Goal: Transaction & Acquisition: Purchase product/service

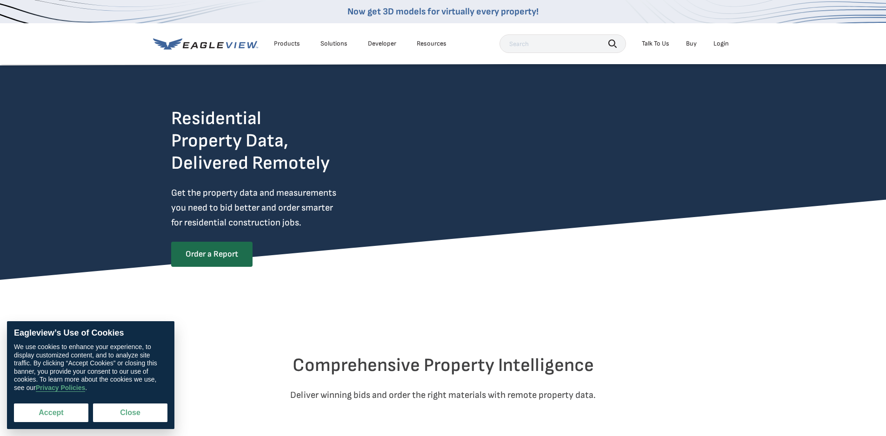
click at [49, 411] on button "Accept" at bounding box center [51, 413] width 74 height 19
checkbox input "true"
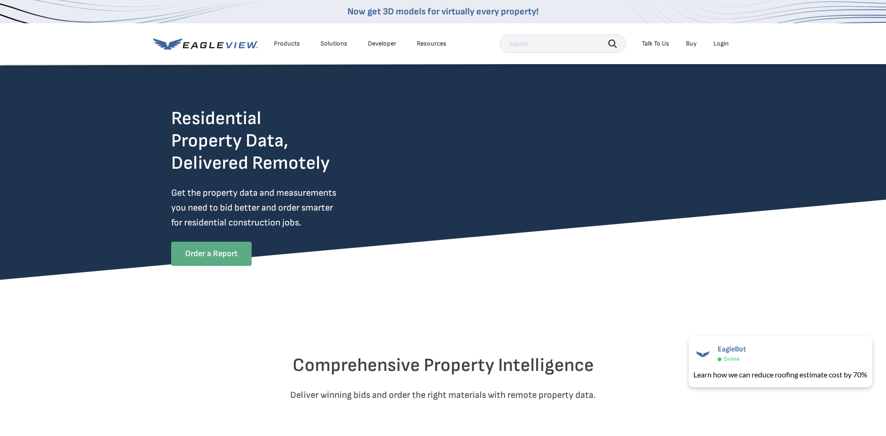
click at [211, 256] on link "Order a Report" at bounding box center [211, 254] width 80 height 24
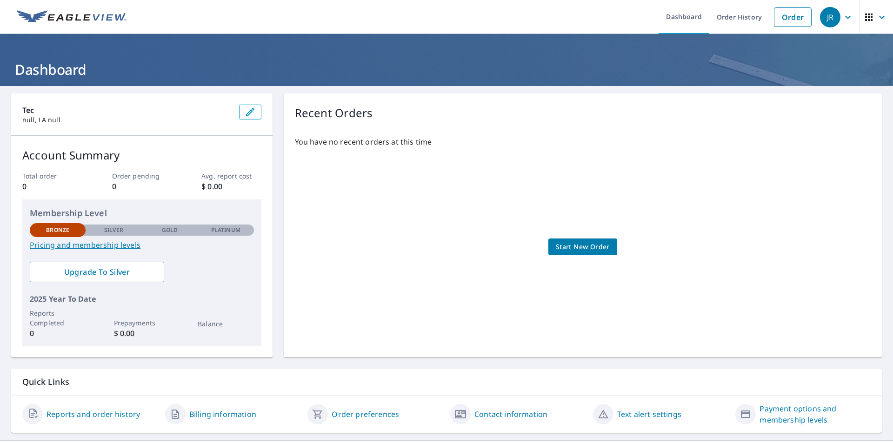
click at [586, 249] on span "Start New Order" at bounding box center [583, 247] width 54 height 12
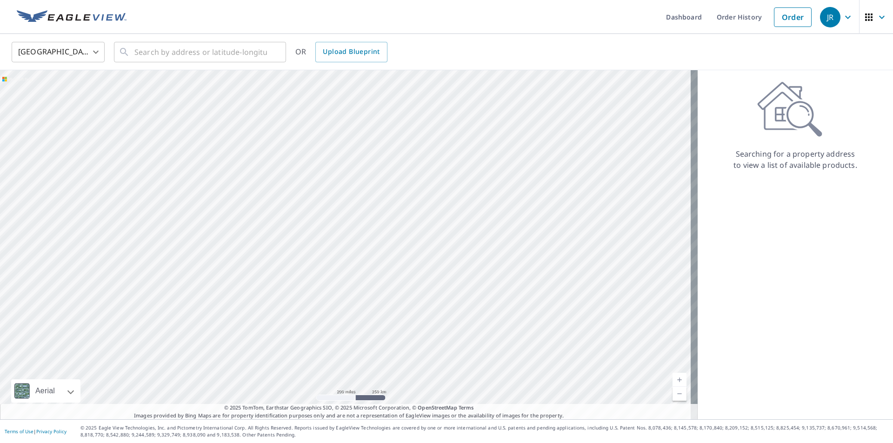
click at [381, 325] on div at bounding box center [349, 244] width 698 height 349
click at [174, 54] on input "text" at bounding box center [200, 52] width 133 height 26
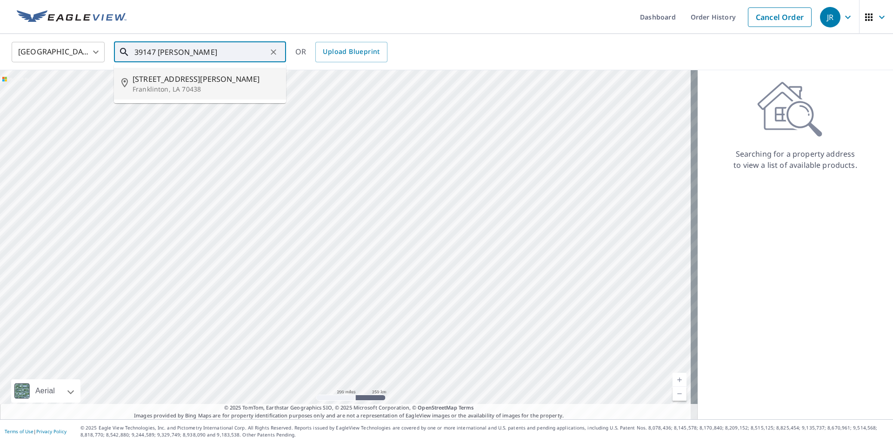
click at [166, 82] on span "39147 W Yates Rd" at bounding box center [206, 79] width 146 height 11
type input "39147 W Yates Rd Franklinton, LA 70438"
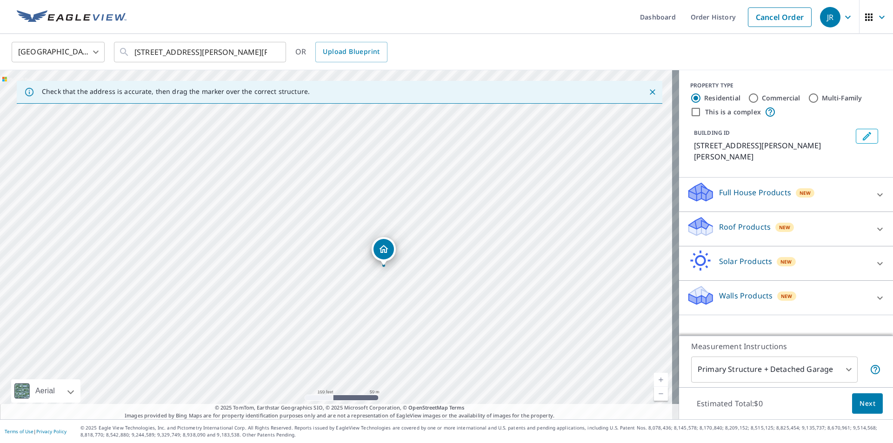
drag, startPoint x: 286, startPoint y: 189, endPoint x: 377, endPoint y: 243, distance: 106.0
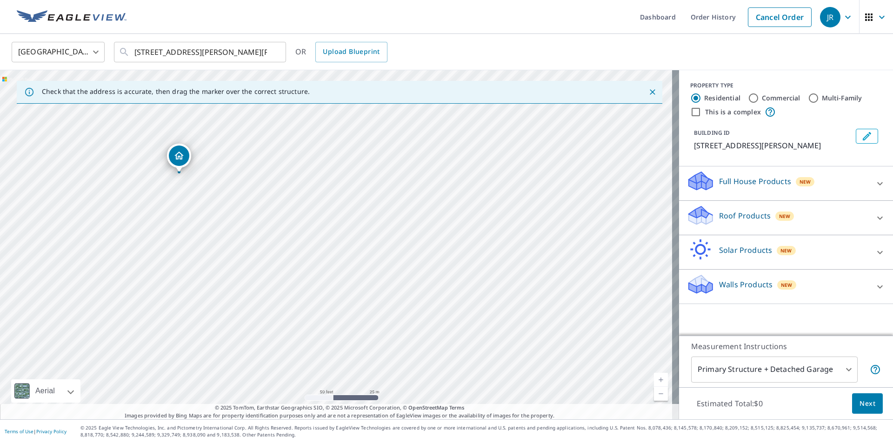
drag, startPoint x: 353, startPoint y: 234, endPoint x: 184, endPoint y: 154, distance: 187.3
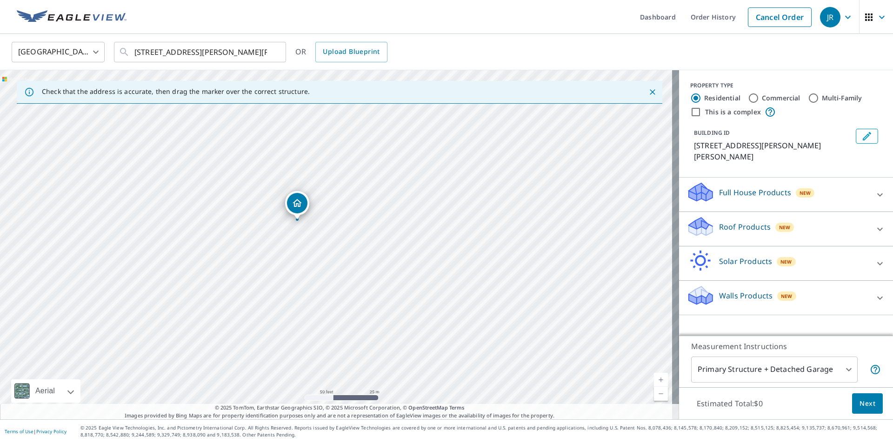
drag, startPoint x: 338, startPoint y: 228, endPoint x: 294, endPoint y: 201, distance: 51.1
click at [432, 284] on div "39147 W Yates Rd Franklinton, LA 70438" at bounding box center [339, 244] width 679 height 349
drag, startPoint x: 333, startPoint y: 225, endPoint x: 391, endPoint y: 235, distance: 59.4
click at [725, 221] on p "Roof Products" at bounding box center [745, 226] width 52 height 11
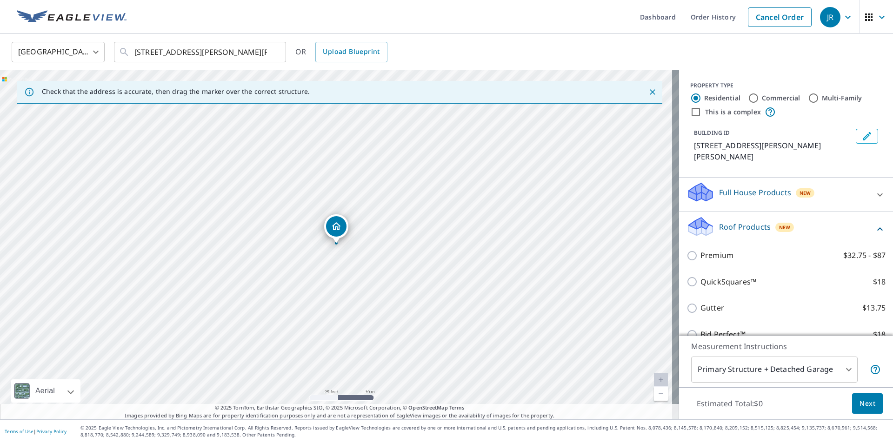
scroll to position [47, 0]
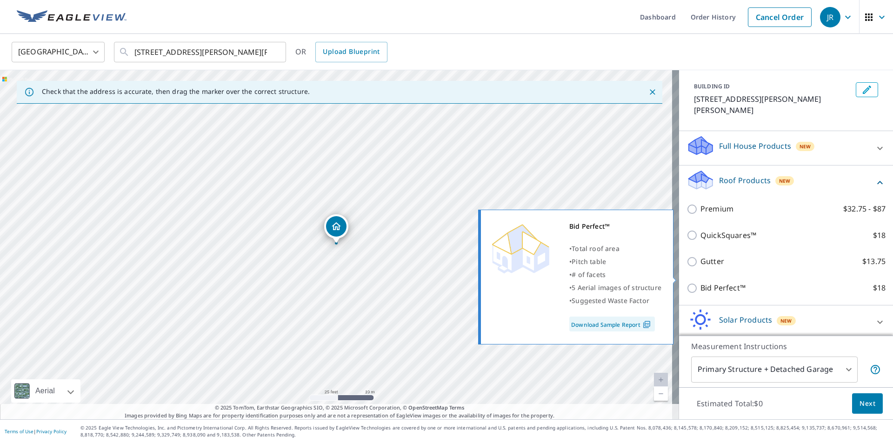
click at [687, 283] on input "Bid Perfect™ $18" at bounding box center [694, 288] width 14 height 11
checkbox input "true"
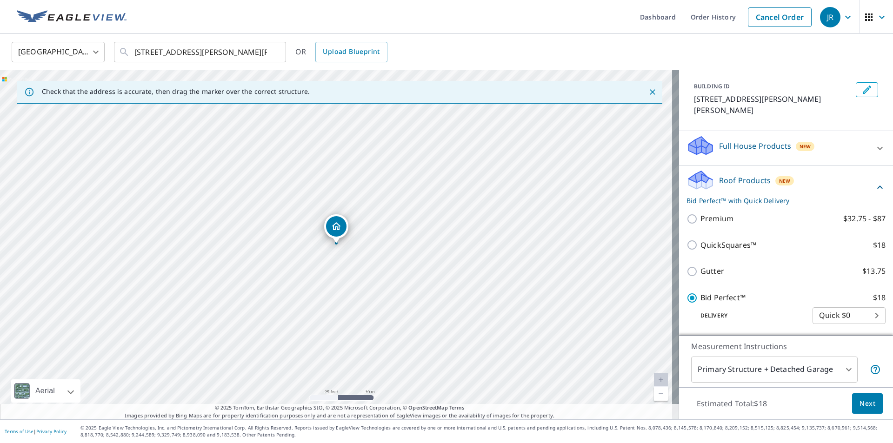
click at [852, 399] on button "Next" at bounding box center [867, 404] width 31 height 21
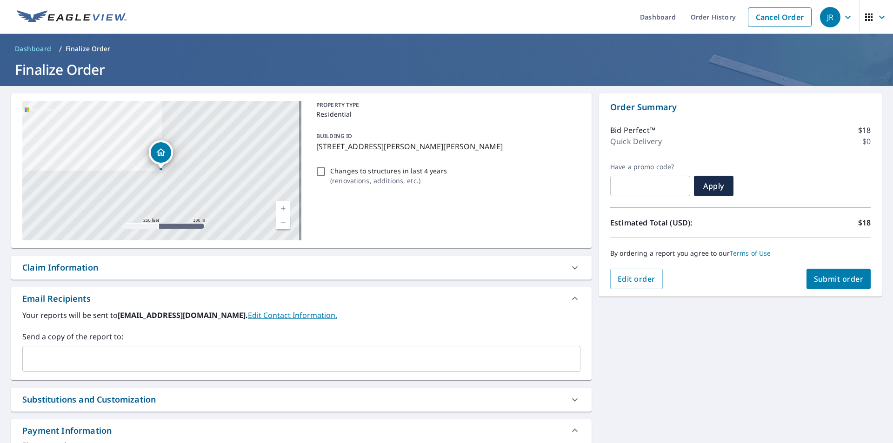
click at [826, 281] on span "Submit order" at bounding box center [839, 279] width 50 height 10
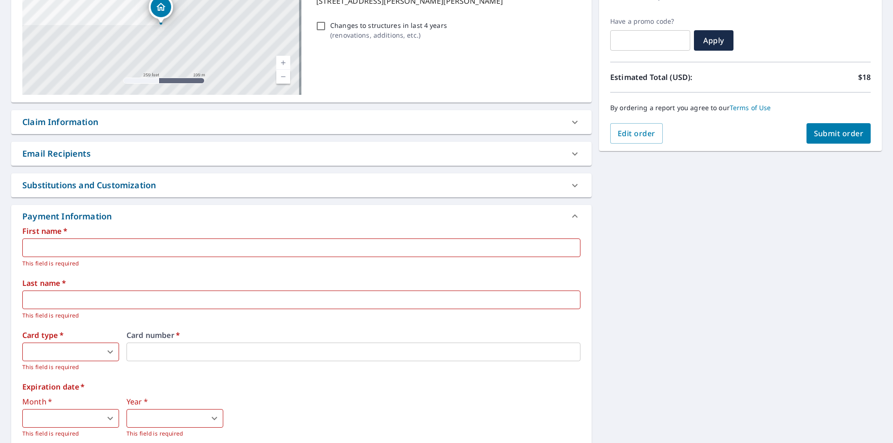
scroll to position [186, 0]
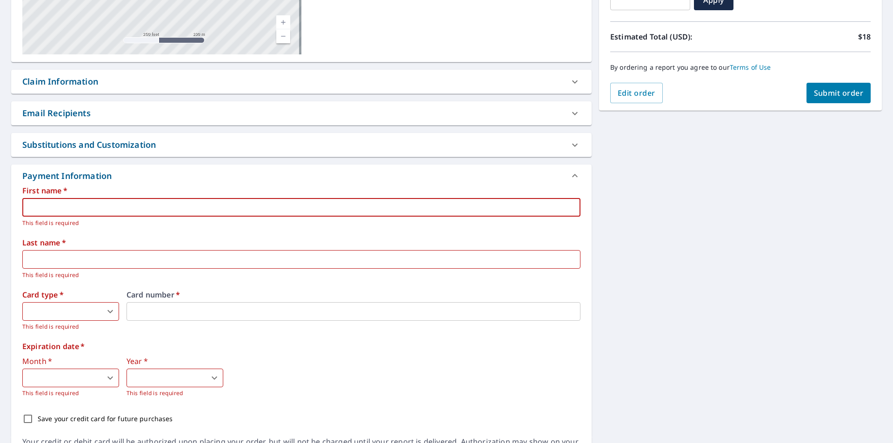
click at [152, 209] on input "text" at bounding box center [301, 207] width 558 height 19
type input "JEREMY"
type input "ROBINSON"
click at [93, 308] on body "JR JR Dashboard Order History Cancel Order JR Dashboard / Finalize Order Finali…" at bounding box center [446, 221] width 893 height 443
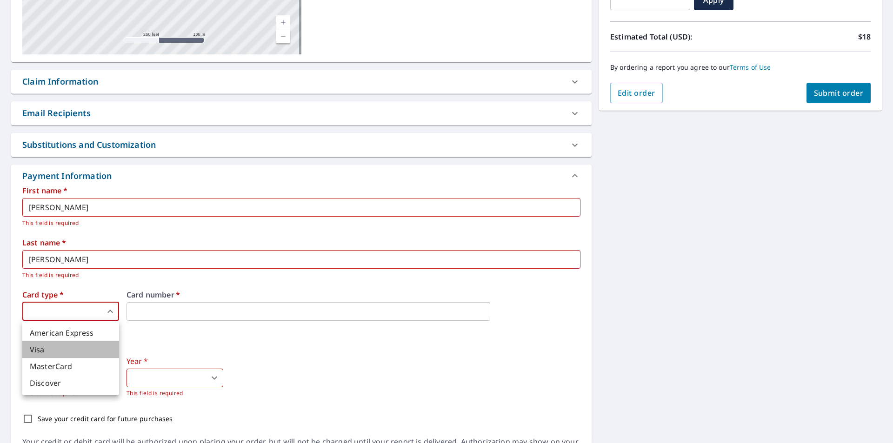
click at [39, 351] on li "Visa" at bounding box center [70, 349] width 97 height 17
type input "2"
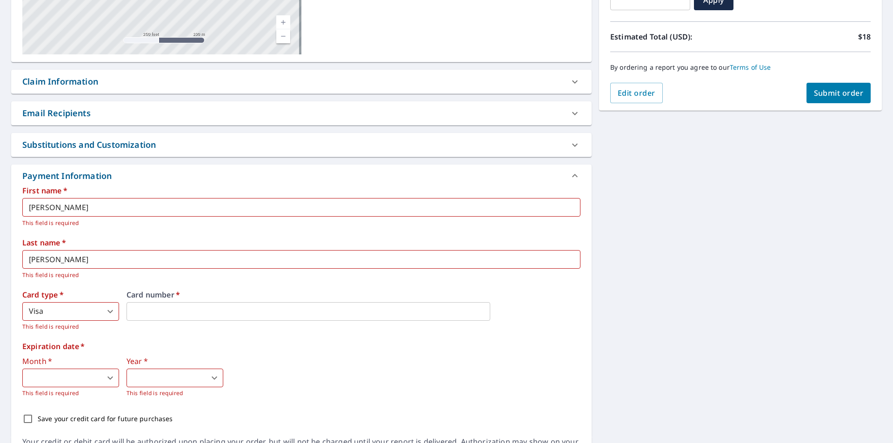
click at [44, 376] on body "JR JR Dashboard Order History Cancel Order JR Dashboard / Finalize Order Finali…" at bounding box center [446, 221] width 893 height 443
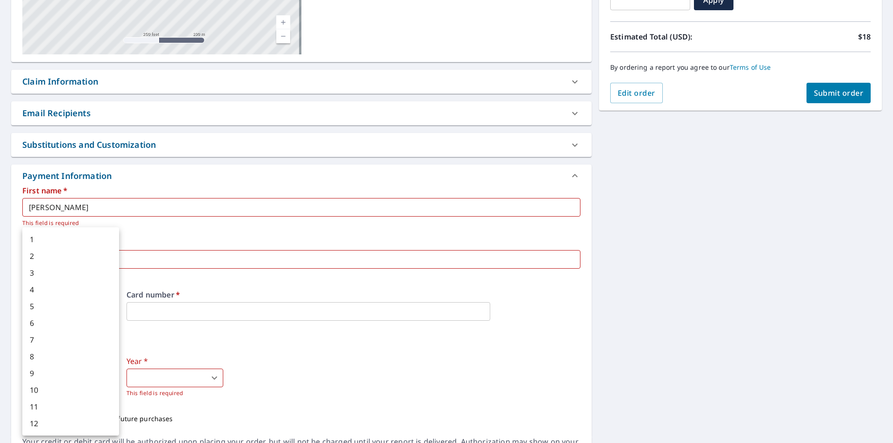
click at [34, 270] on li "3" at bounding box center [70, 273] width 97 height 17
type input "3"
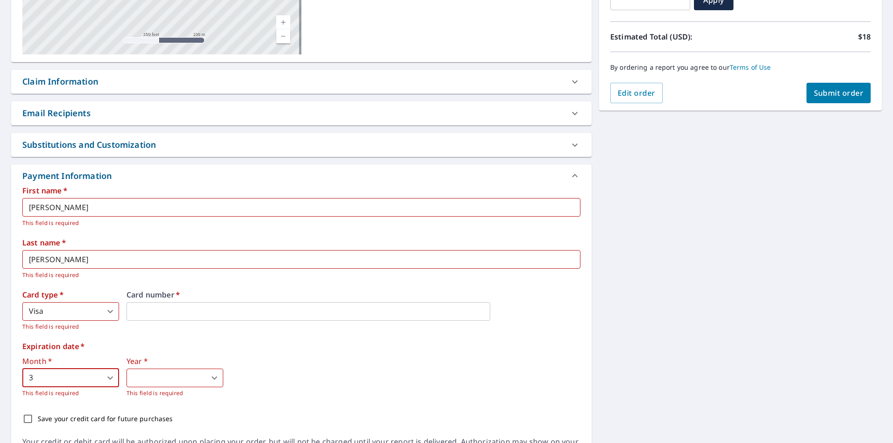
click at [159, 377] on body "JR JR Dashboard Order History Cancel Order JR Dashboard / Finalize Order Finali…" at bounding box center [446, 221] width 893 height 443
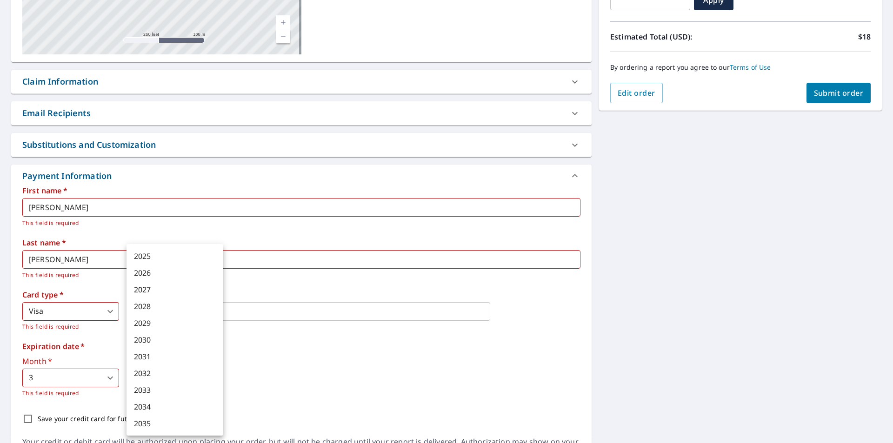
click at [148, 336] on li "2030" at bounding box center [175, 340] width 97 height 17
type input "2030"
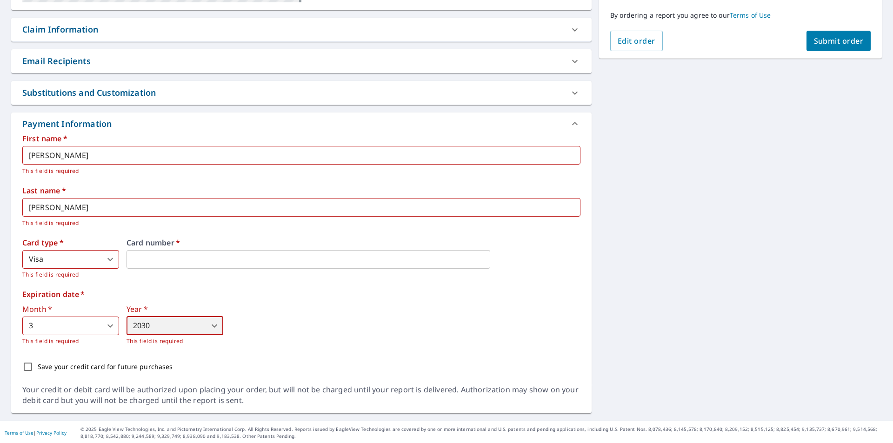
scroll to position [240, 0]
click at [814, 41] on span "Submit order" at bounding box center [839, 39] width 50 height 10
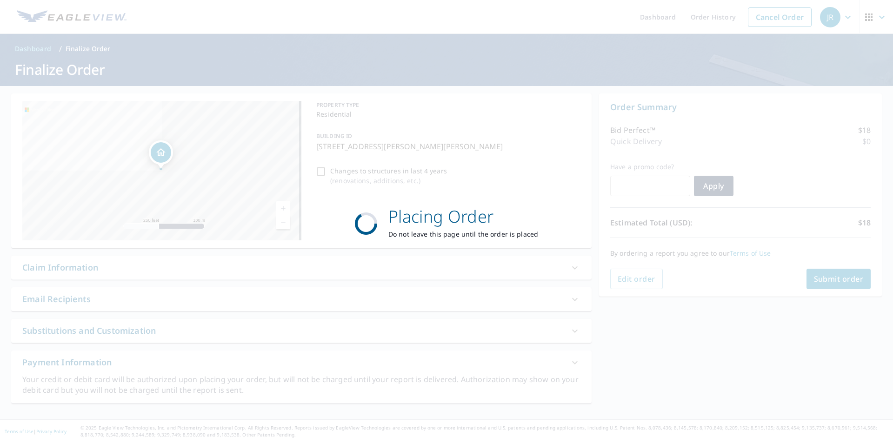
scroll to position [0, 0]
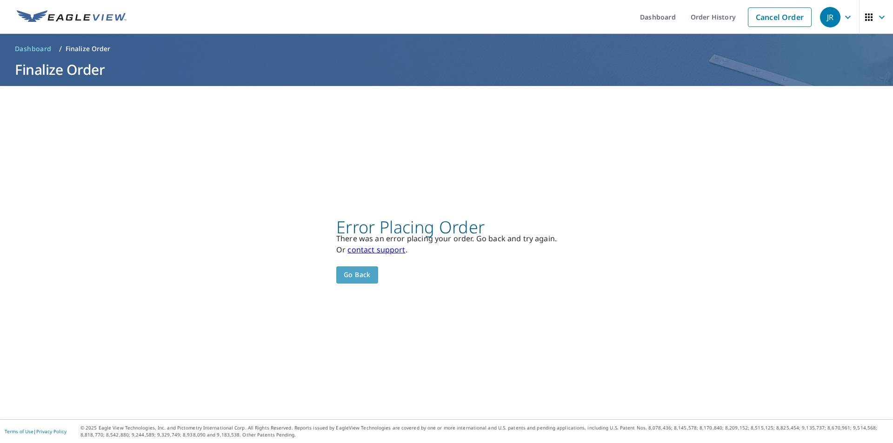
click at [352, 280] on span "Go back" at bounding box center [357, 275] width 27 height 12
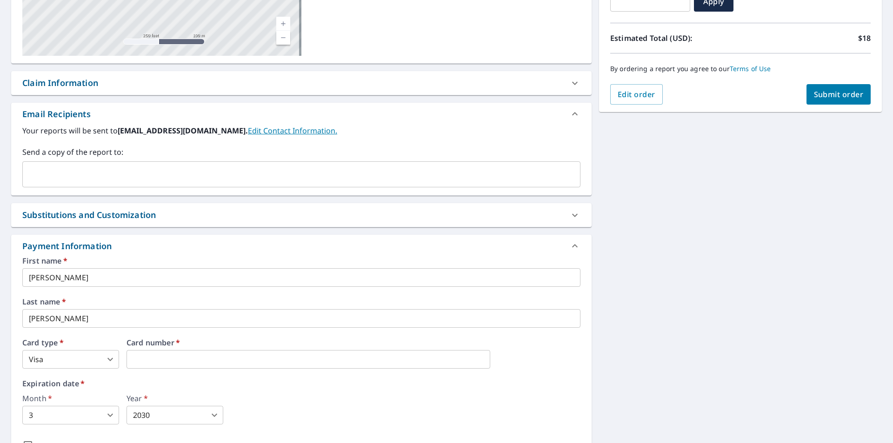
scroll to position [265, 0]
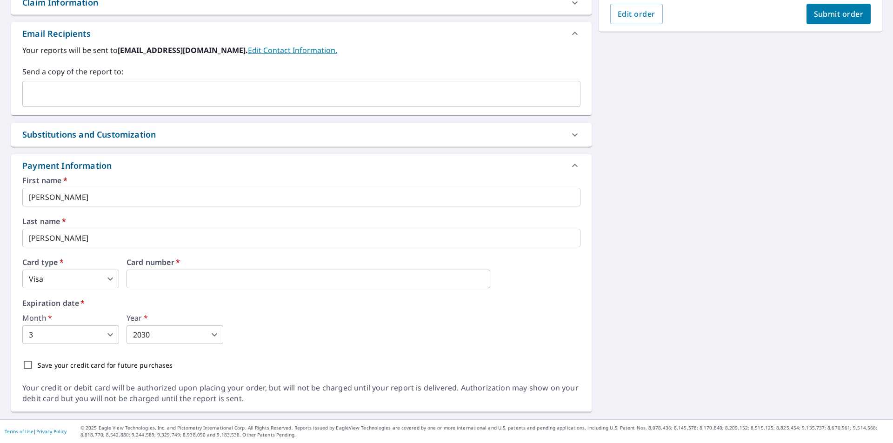
click at [110, 331] on body "JR JR Dashboard Order History Cancel Order JR Dashboard / Finalize Order Finali…" at bounding box center [446, 221] width 893 height 443
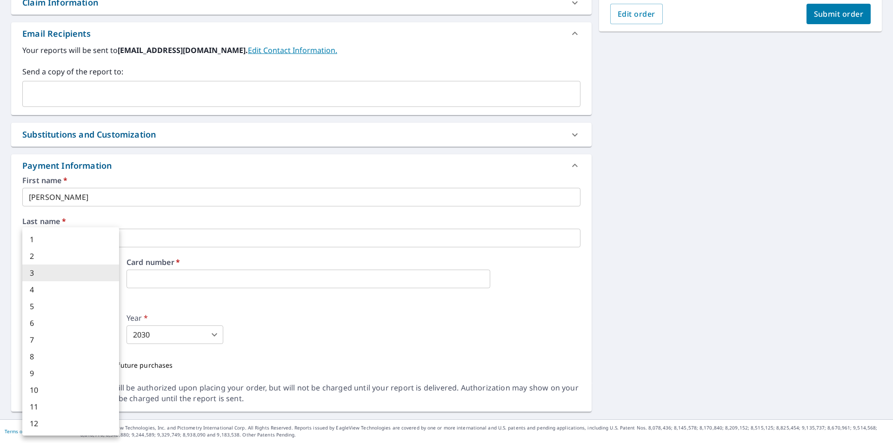
click at [195, 333] on div at bounding box center [446, 221] width 893 height 443
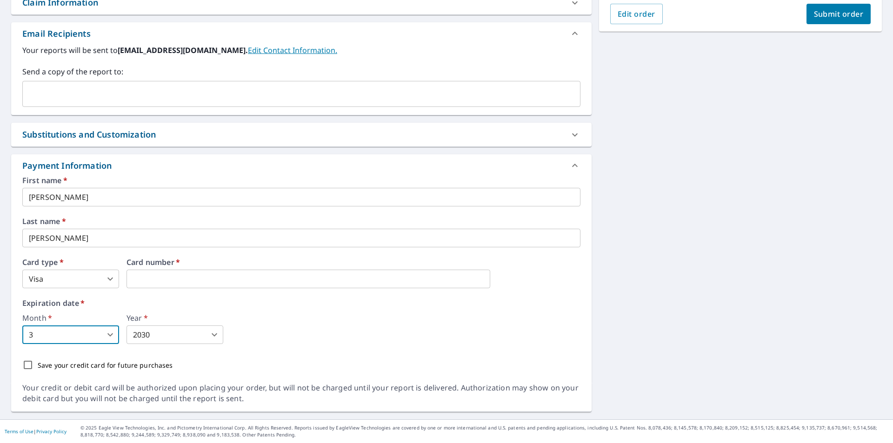
click at [819, 16] on span "Submit order" at bounding box center [839, 14] width 50 height 10
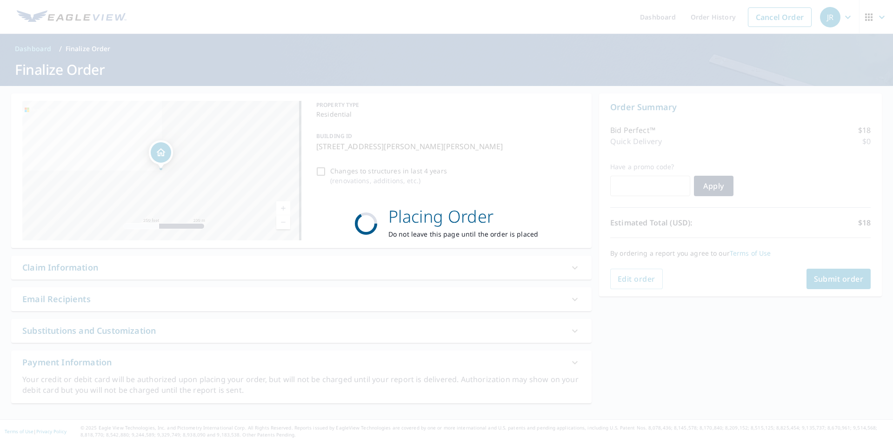
scroll to position [0, 0]
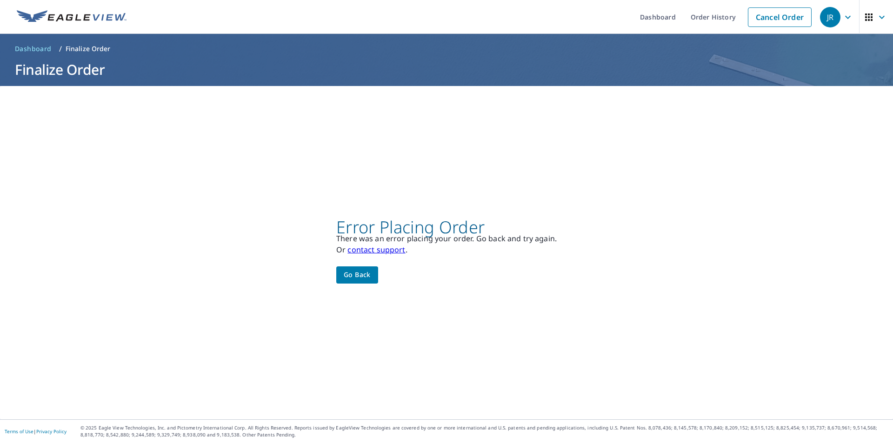
click at [84, 51] on p "Finalize Order" at bounding box center [88, 48] width 45 height 9
click at [48, 50] on span "Dashboard" at bounding box center [33, 48] width 37 height 9
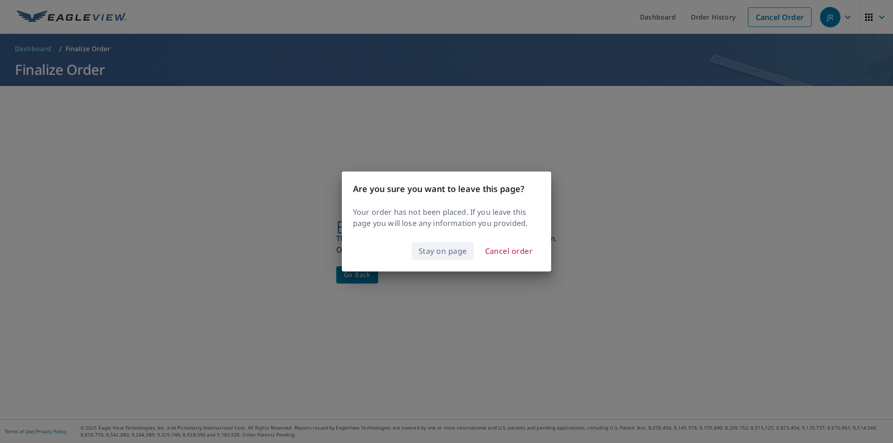
click at [443, 250] on span "Stay on page" at bounding box center [443, 251] width 48 height 13
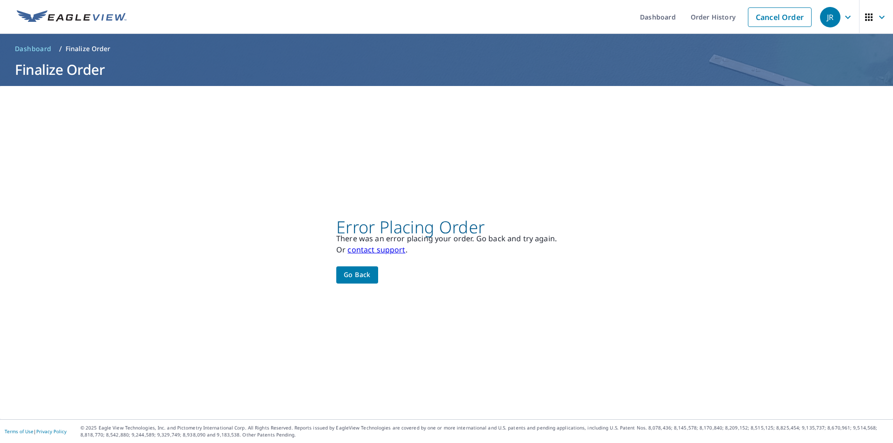
click at [344, 277] on span "Go back" at bounding box center [357, 275] width 27 height 12
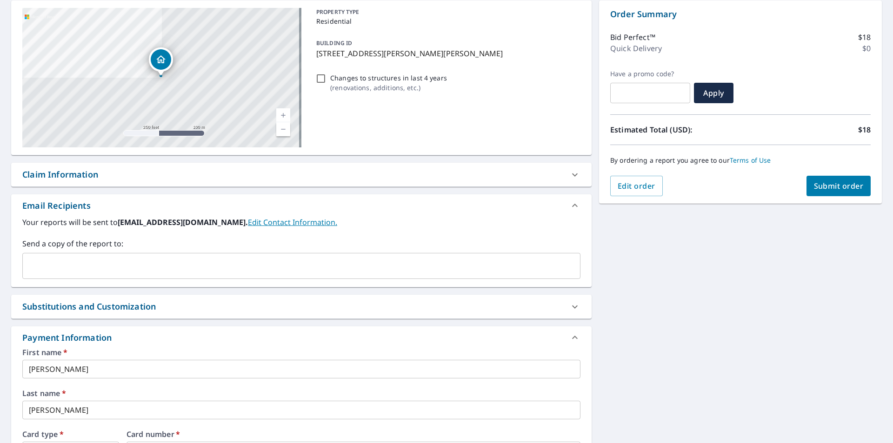
scroll to position [233, 0]
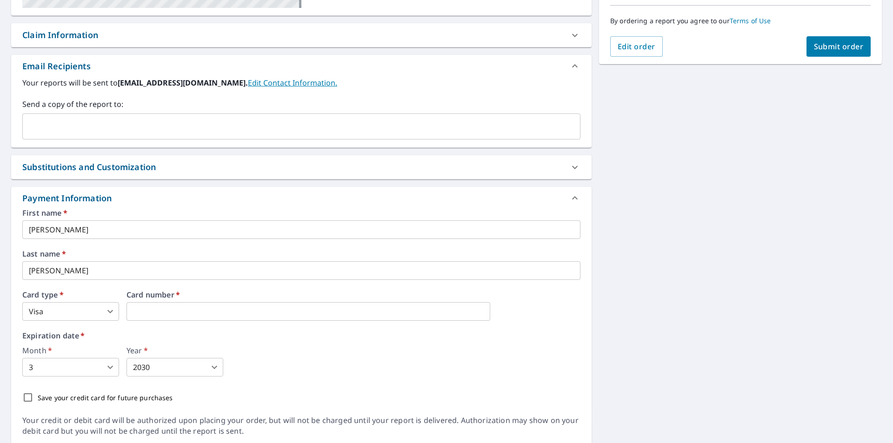
click at [110, 310] on body "JR JR Dashboard Order History Cancel Order JR Dashboard / Finalize Order Finali…" at bounding box center [446, 221] width 893 height 443
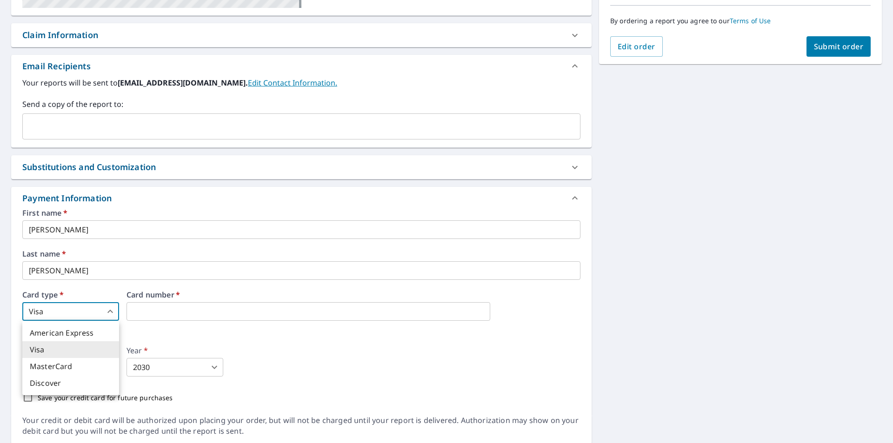
click at [85, 337] on li "American Express" at bounding box center [70, 333] width 97 height 17
click at [107, 310] on body "JR JR Dashboard Order History Cancel Order JR Dashboard / Finalize Order Finali…" at bounding box center [446, 221] width 893 height 443
click at [56, 363] on li "MasterCard" at bounding box center [70, 366] width 97 height 17
type input "3"
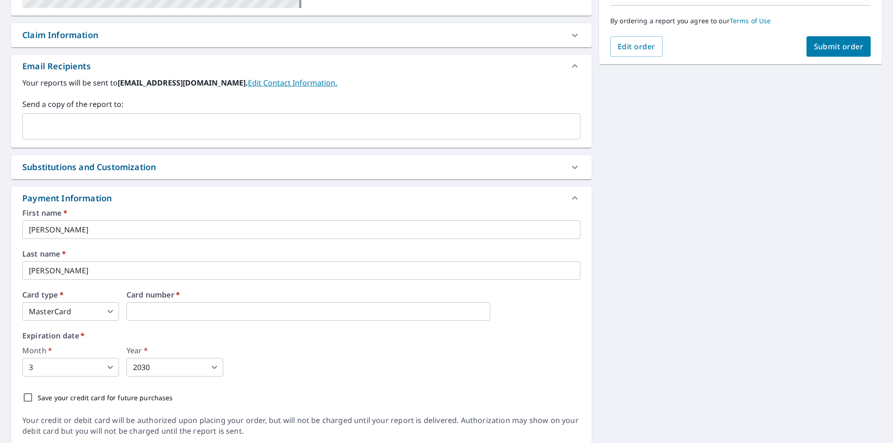
click at [72, 366] on body "JR JR Dashboard Order History Cancel Order JR Dashboard / Finalize Order Finali…" at bounding box center [446, 221] width 893 height 443
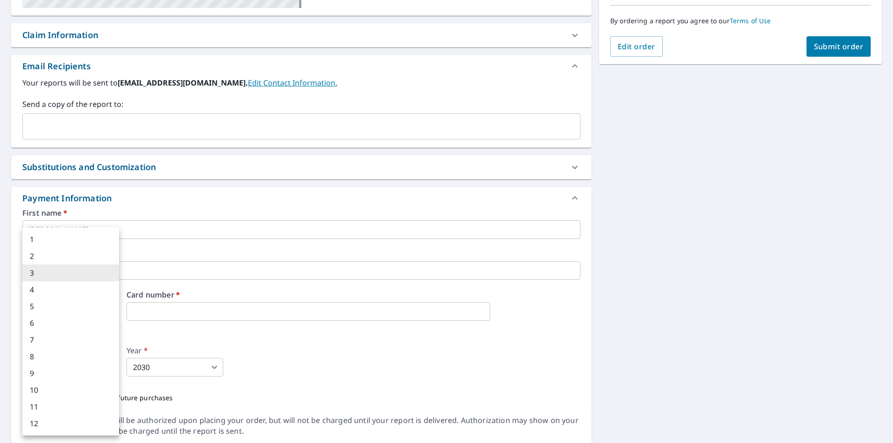
click at [34, 311] on li "5" at bounding box center [70, 306] width 97 height 17
type input "5"
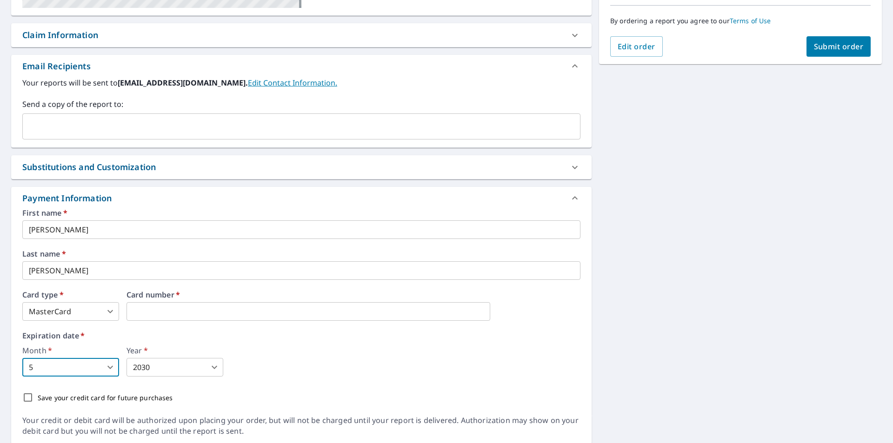
click at [185, 371] on body "JR JR Dashboard Order History Cancel Order JR Dashboard / Finalize Order Finali…" at bounding box center [446, 221] width 893 height 443
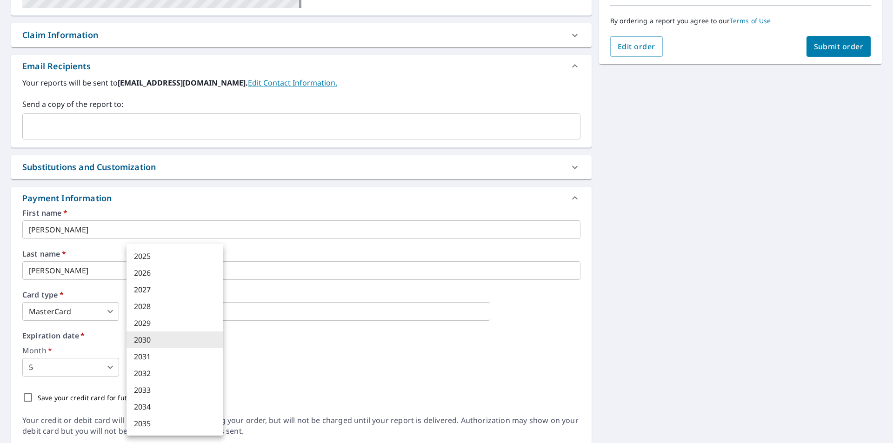
click at [144, 301] on li "2028" at bounding box center [175, 306] width 97 height 17
type input "2028"
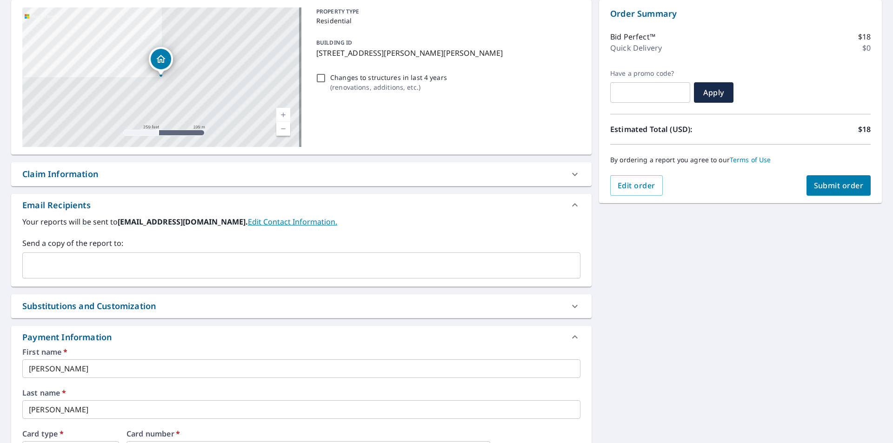
scroll to position [93, 0]
click at [737, 159] on link "Terms of Use" at bounding box center [750, 160] width 41 height 9
click at [817, 184] on span "Submit order" at bounding box center [839, 186] width 50 height 10
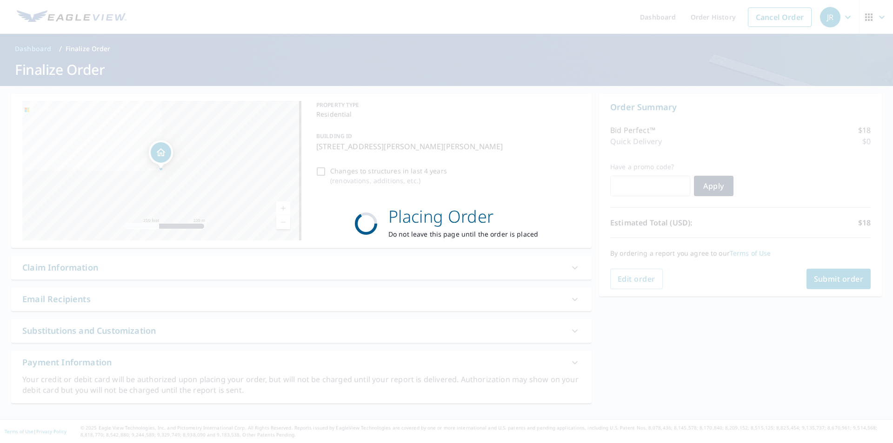
scroll to position [0, 0]
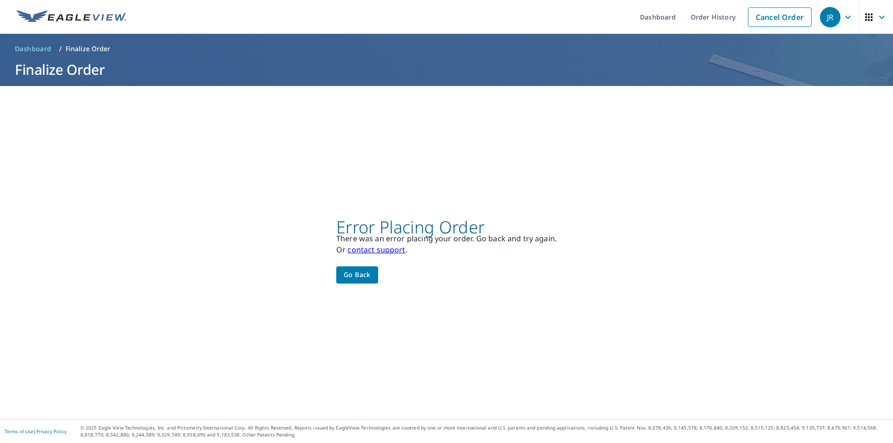
click at [380, 250] on link "contact support" at bounding box center [377, 250] width 58 height 10
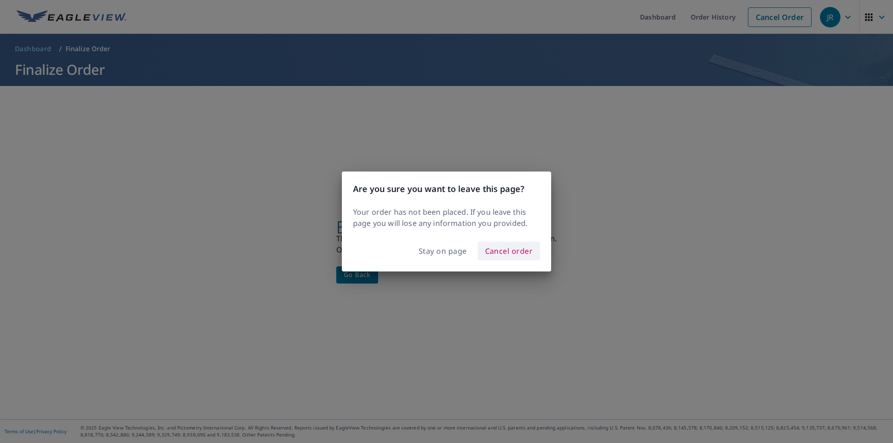
click at [522, 252] on span "Cancel order" at bounding box center [509, 251] width 48 height 13
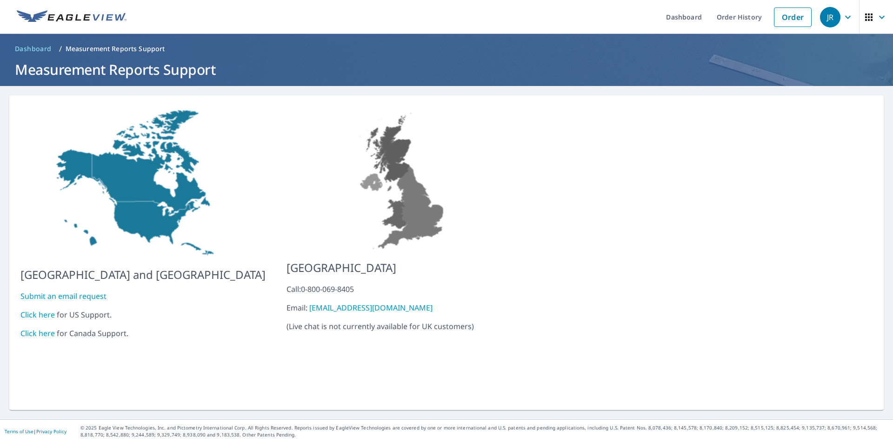
click at [37, 310] on link "Click here" at bounding box center [37, 315] width 34 height 10
click at [245, 221] on img at bounding box center [142, 183] width 245 height 153
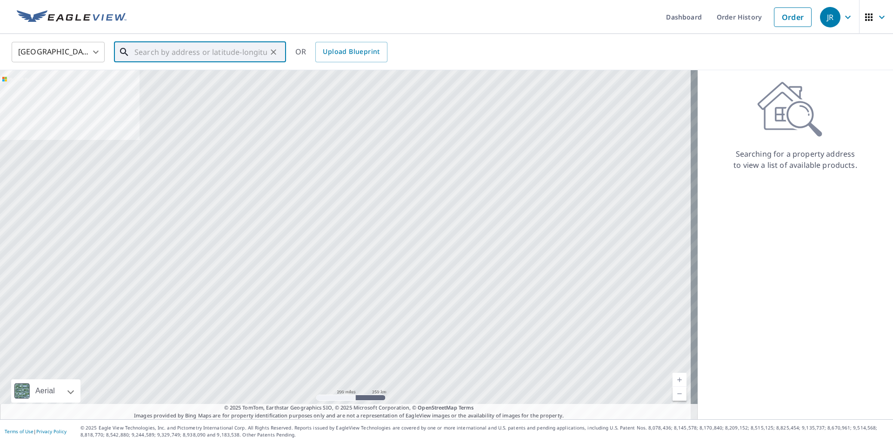
click at [170, 54] on input "text" at bounding box center [200, 52] width 133 height 26
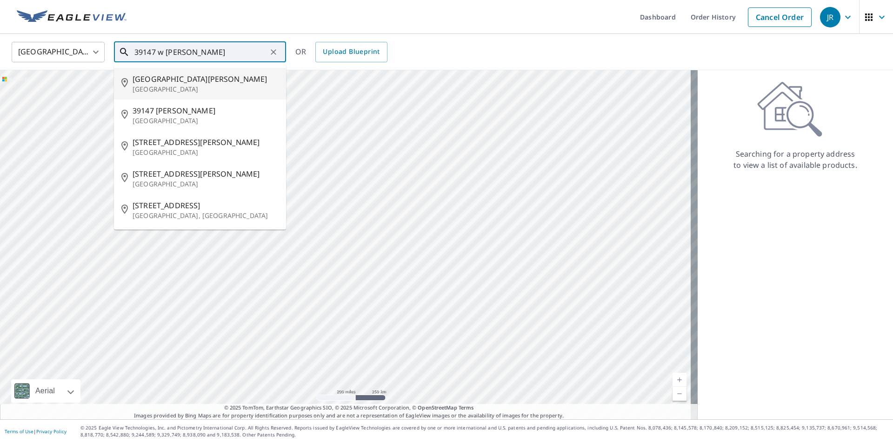
click at [153, 82] on span "39147 Ward St" at bounding box center [206, 79] width 146 height 11
type input "39147 Ward St Seattle, WA 98109"
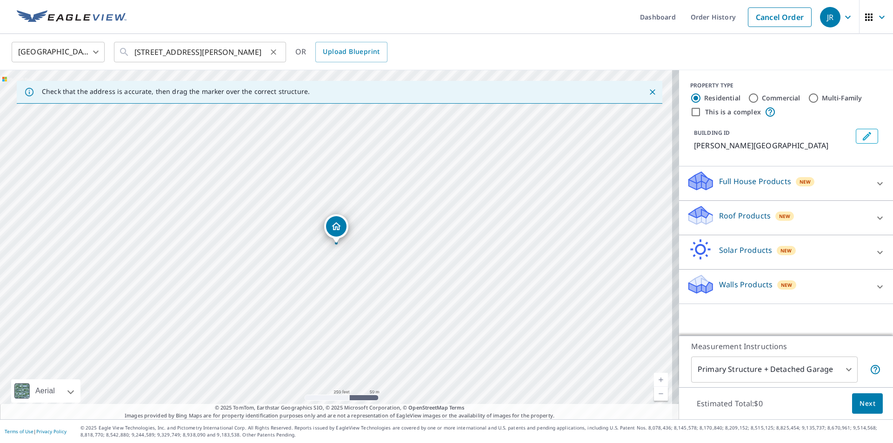
click at [274, 51] on icon "Clear" at bounding box center [273, 51] width 9 height 9
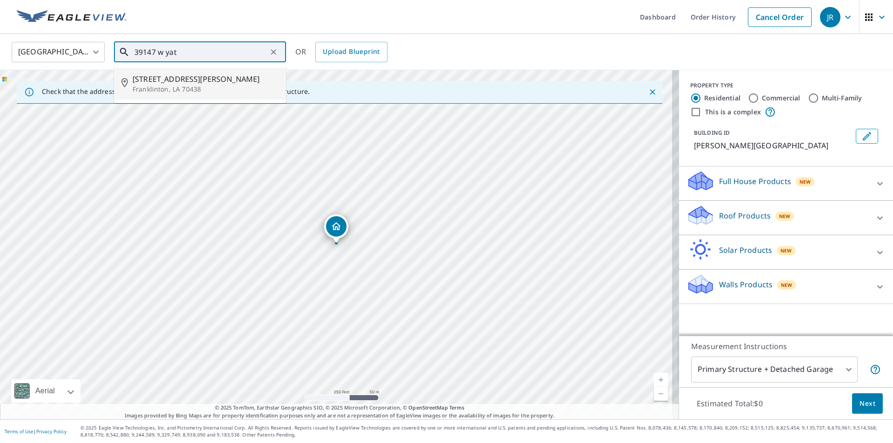
click at [174, 81] on span "39147 W Yates Rd" at bounding box center [206, 79] width 146 height 11
type input "39147 W Yates Rd Franklinton, LA 70438"
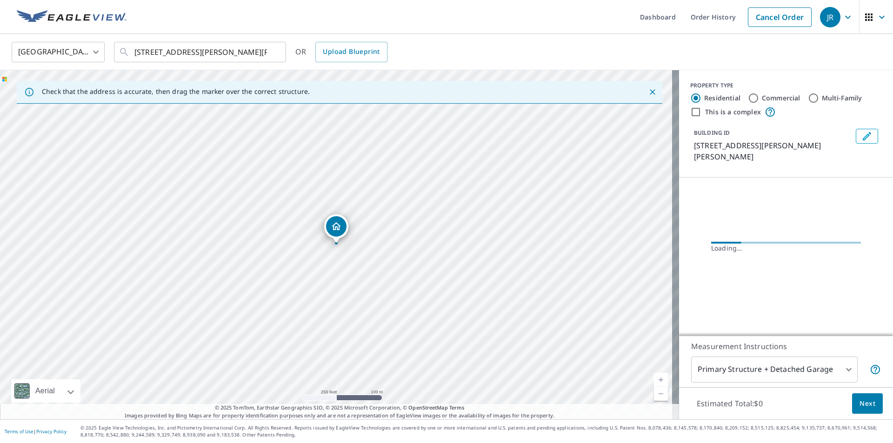
click at [340, 233] on div "Dropped pin, building 1, Residential property, 39147 W Yates Rd Franklinton, LA…" at bounding box center [336, 226] width 20 height 20
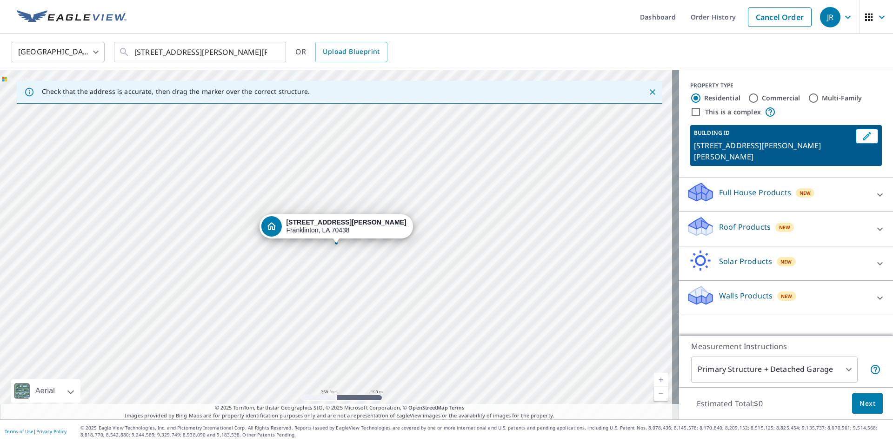
click at [723, 221] on p "Roof Products" at bounding box center [745, 226] width 52 height 11
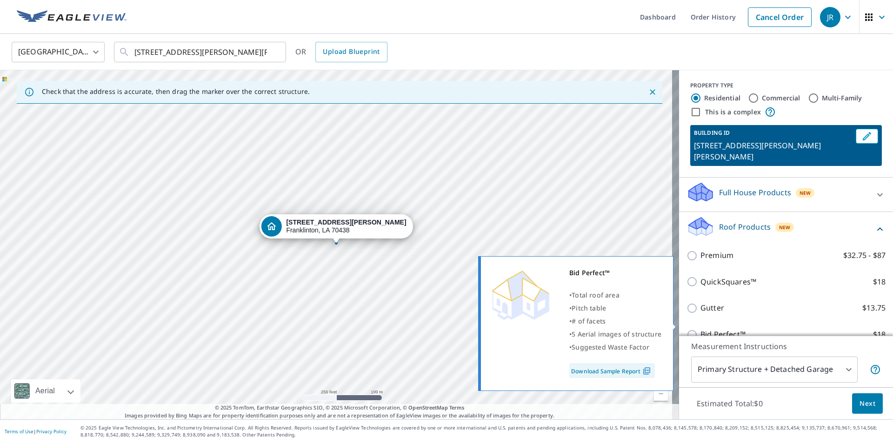
click at [687, 329] on input "Bid Perfect™ $18" at bounding box center [694, 334] width 14 height 11
checkbox input "true"
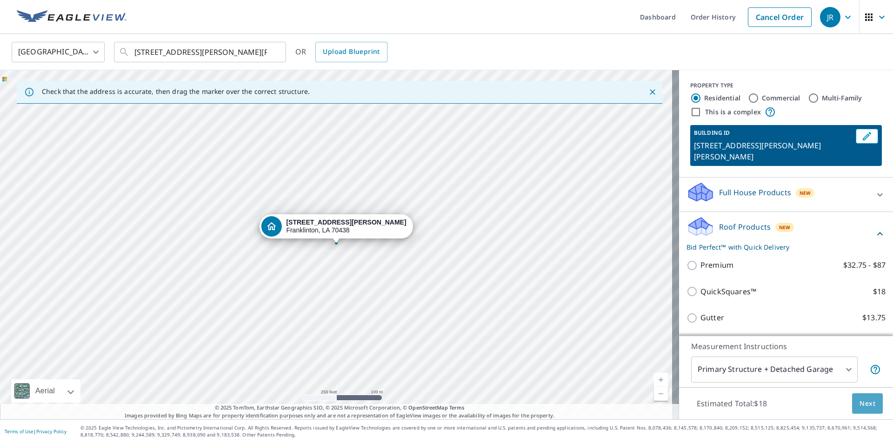
click at [862, 407] on span "Next" at bounding box center [868, 404] width 16 height 12
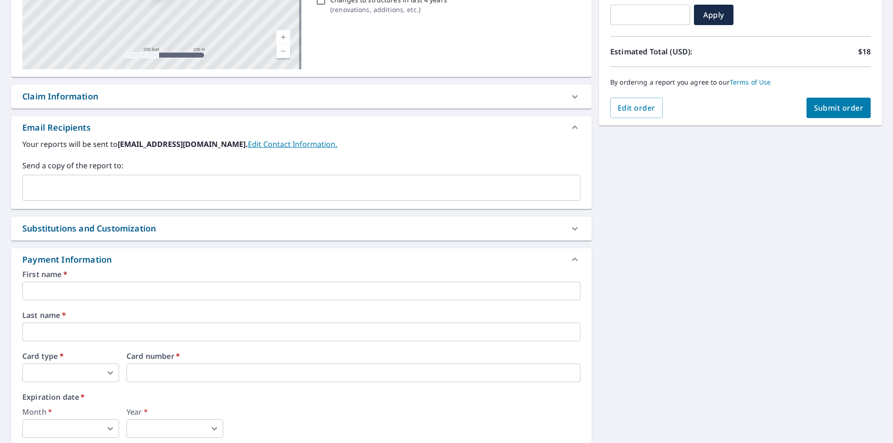
scroll to position [186, 0]
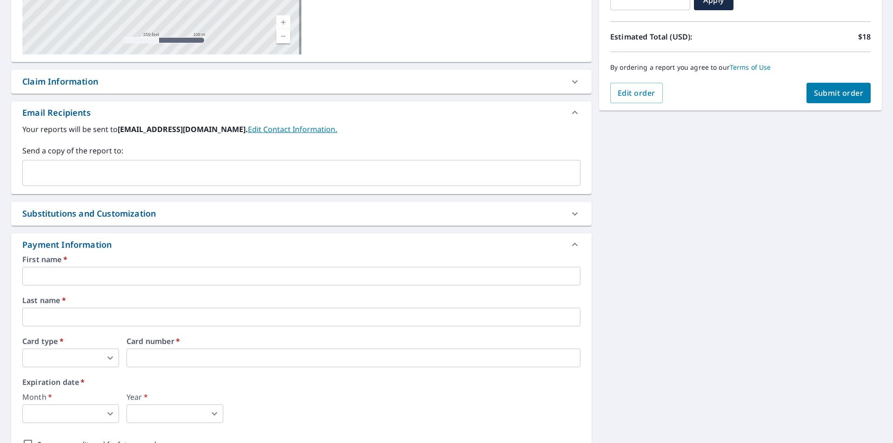
click at [78, 279] on input "text" at bounding box center [301, 276] width 558 height 19
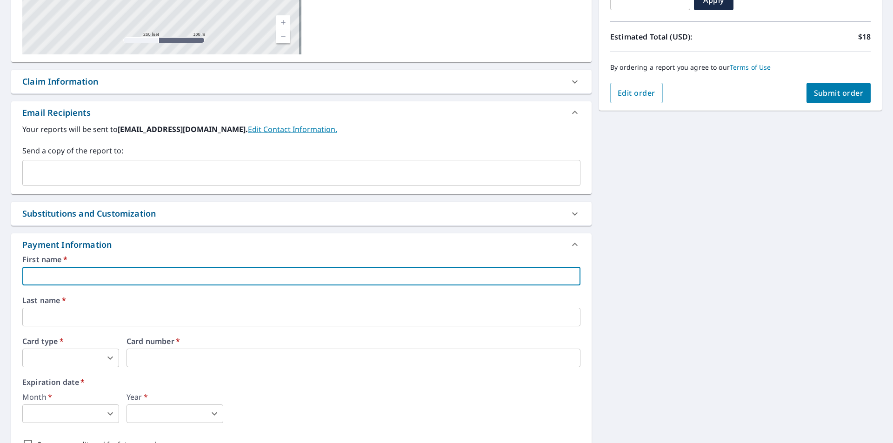
type input "JEREMY"
type input "jeramy4@bellsouth.net"
type input "ROBINSON"
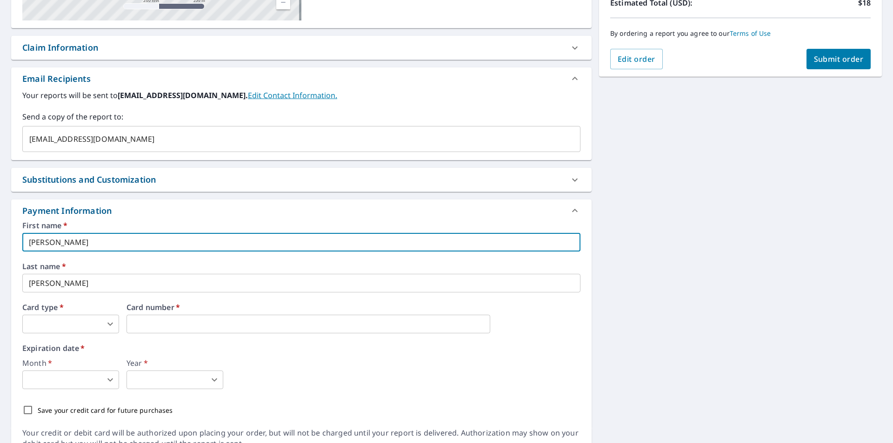
scroll to position [265, 0]
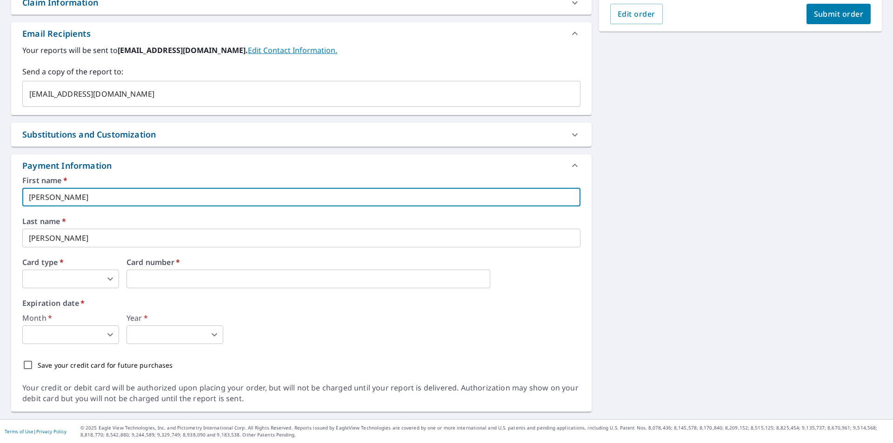
click at [68, 283] on body "JR JR Dashboard Order History Cancel Order JR Dashboard / Finalize Order Finali…" at bounding box center [446, 221] width 893 height 443
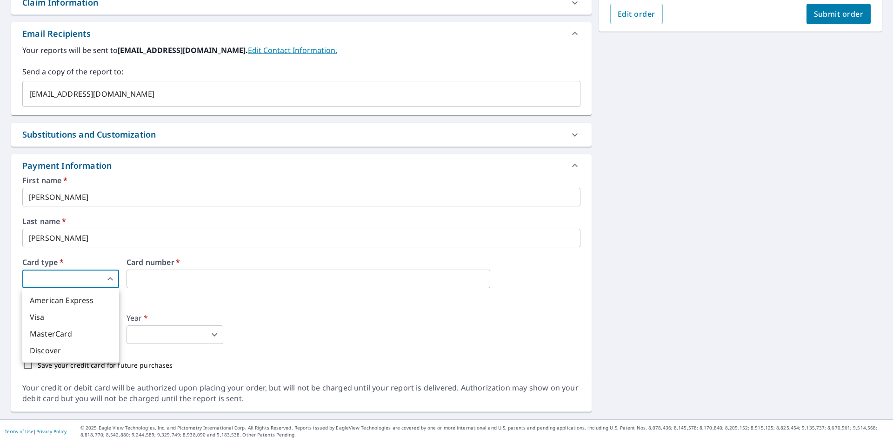
click at [49, 315] on li "Visa" at bounding box center [70, 317] width 97 height 17
type input "2"
click at [76, 338] on body "JR JR Dashboard Order History Cancel Order JR Dashboard / Finalize Order Finali…" at bounding box center [446, 221] width 893 height 443
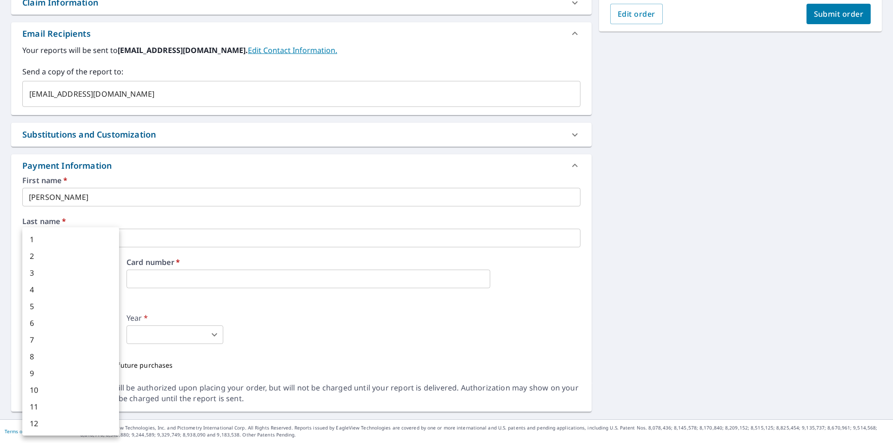
click at [38, 274] on li "3" at bounding box center [70, 273] width 97 height 17
type input "3"
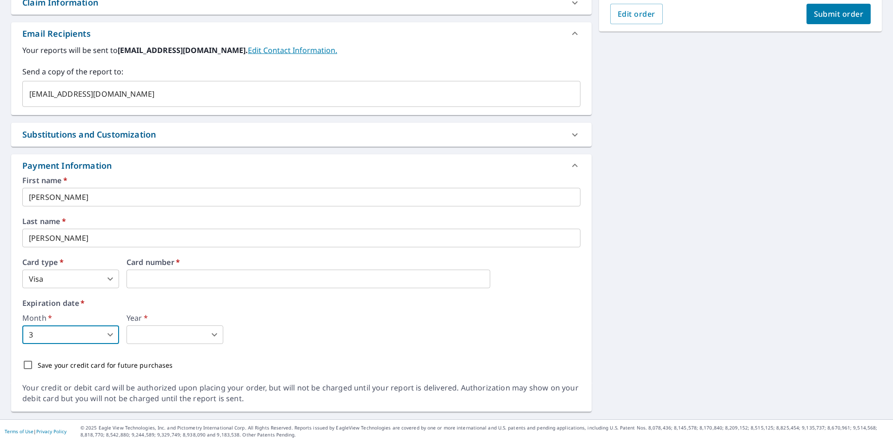
click at [177, 340] on body "JR JR Dashboard Order History Cancel Order JR Dashboard / Finalize Order Finali…" at bounding box center [446, 221] width 893 height 443
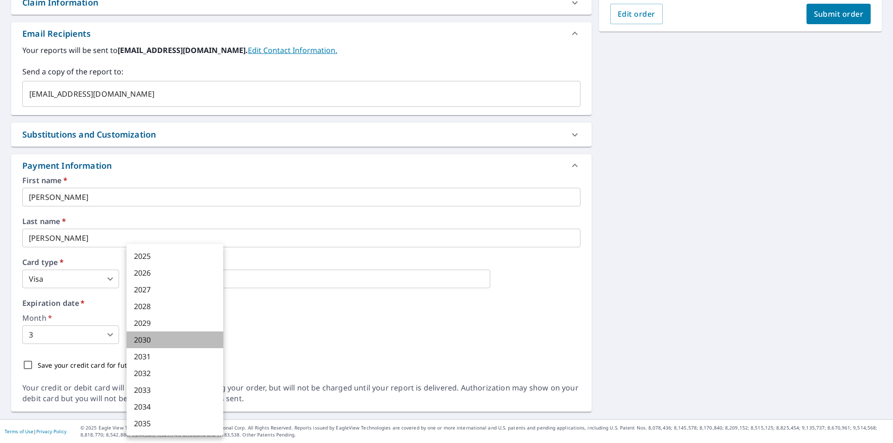
click at [150, 339] on li "2030" at bounding box center [175, 340] width 97 height 17
type input "2030"
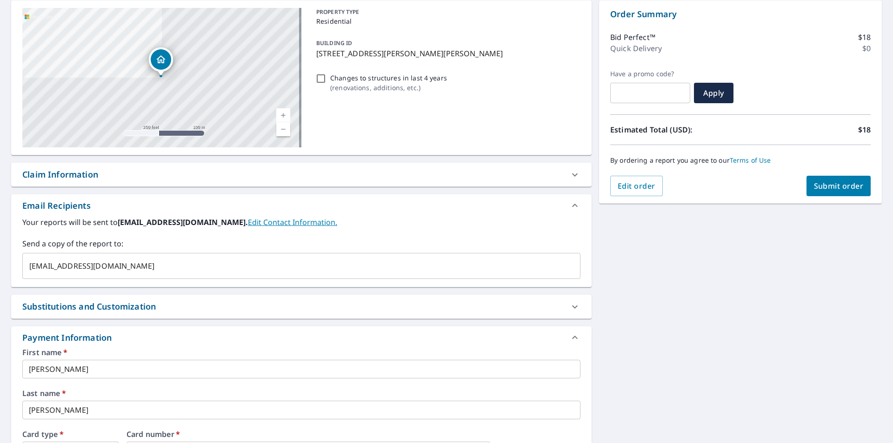
scroll to position [0, 0]
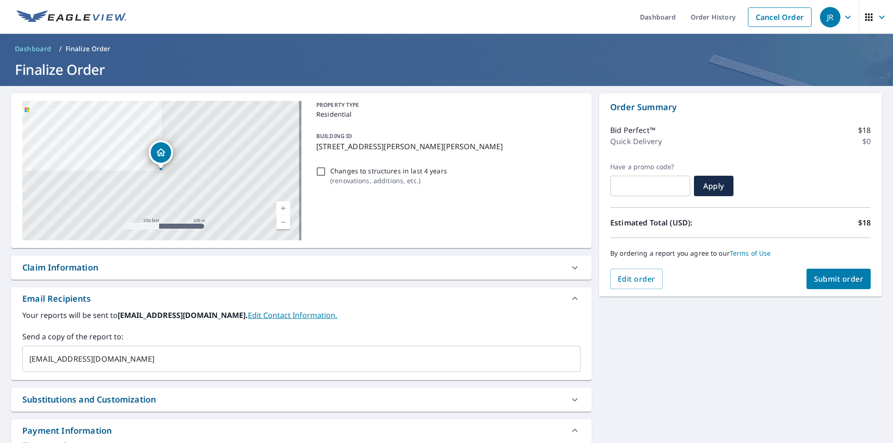
click at [823, 19] on div "JR" at bounding box center [830, 17] width 20 height 20
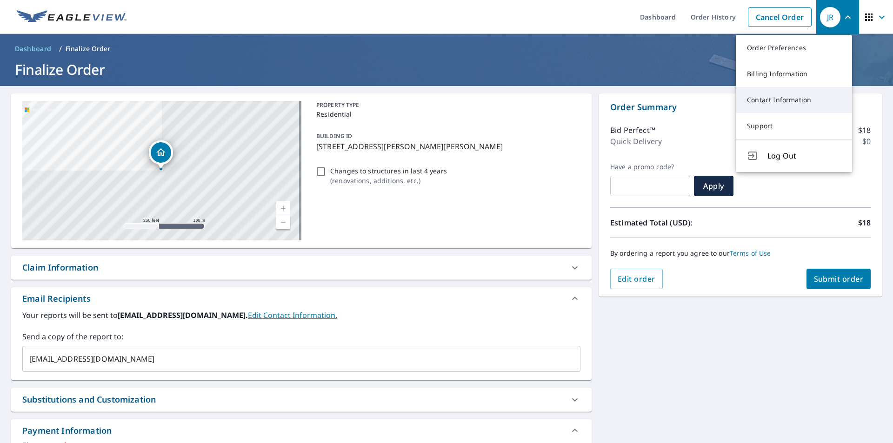
click at [758, 99] on link "Contact Information" at bounding box center [794, 100] width 116 height 26
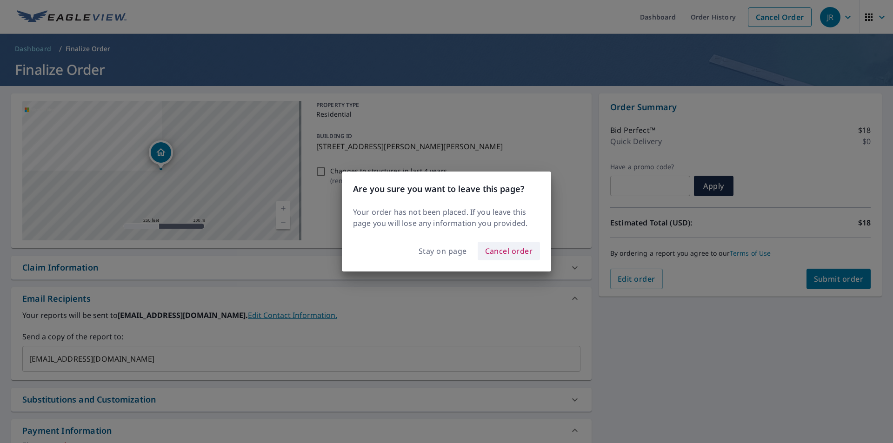
click at [494, 252] on span "Cancel order" at bounding box center [509, 251] width 48 height 13
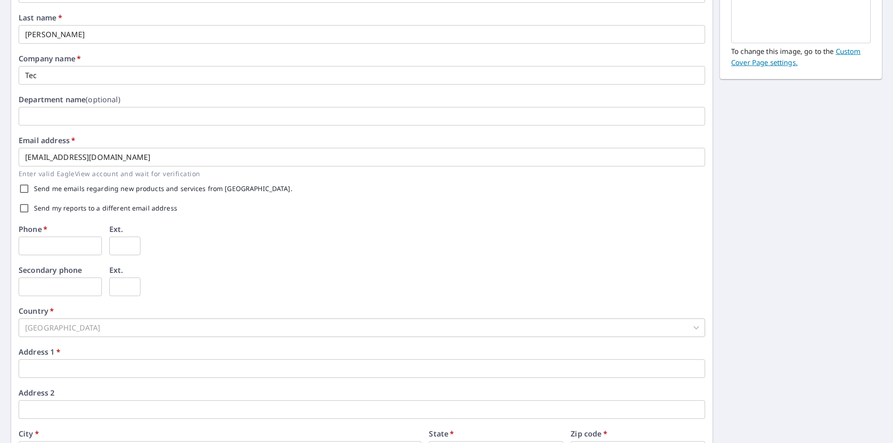
scroll to position [140, 0]
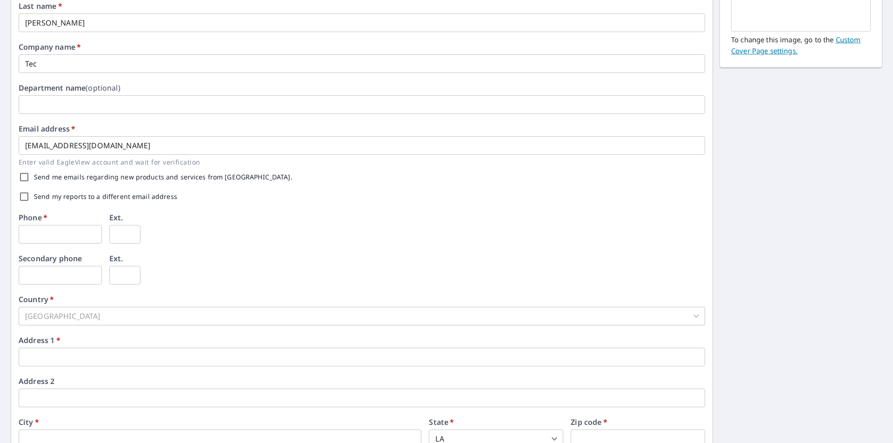
click at [73, 235] on input "text" at bounding box center [60, 234] width 83 height 19
type input "985-974-6369"
type input "27376 EVERETT RD"
type input "PONCHATOULA"
type input "70454-6166"
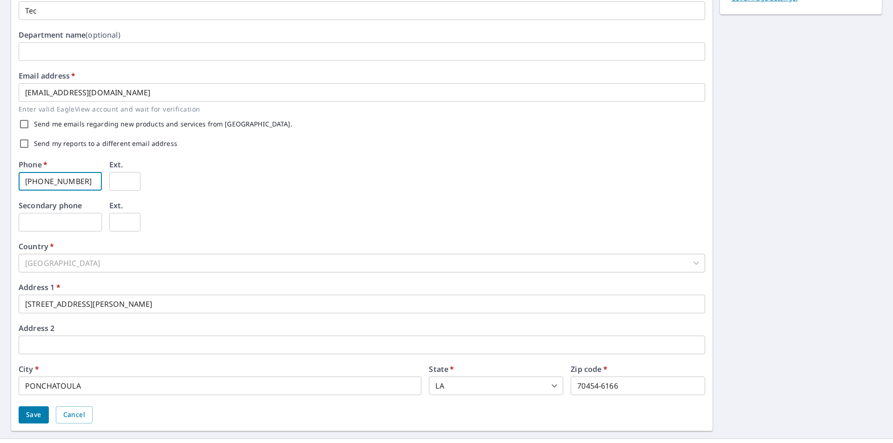
scroll to position [212, 0]
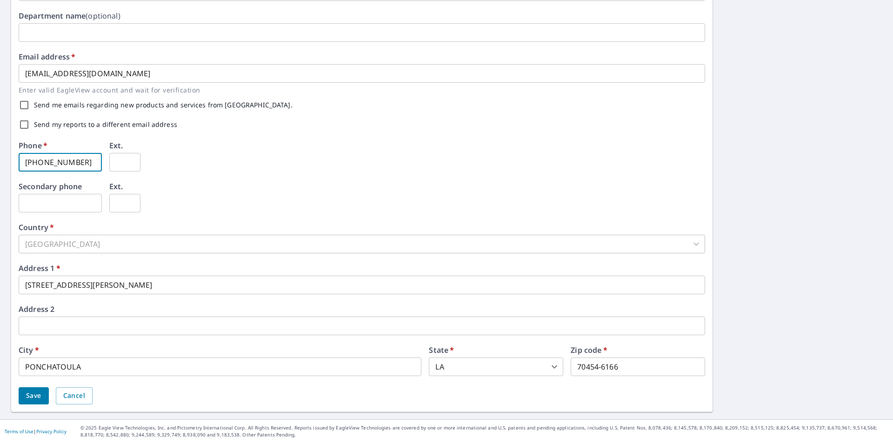
click at [32, 395] on span "Save" at bounding box center [33, 396] width 15 height 12
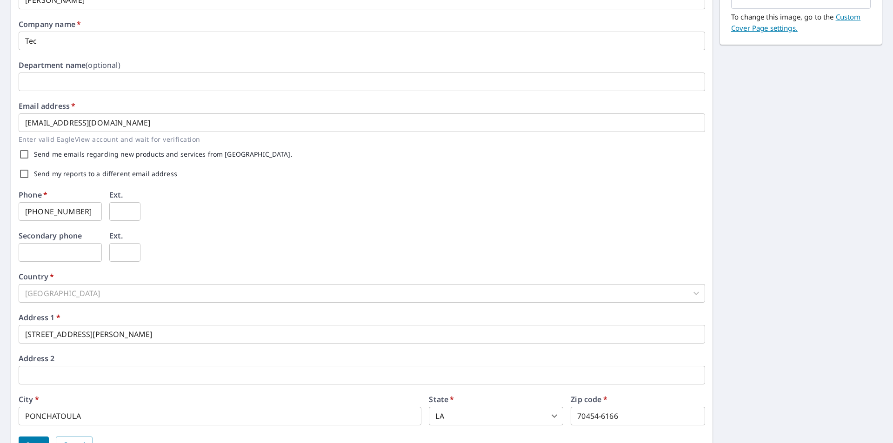
scroll to position [235, 0]
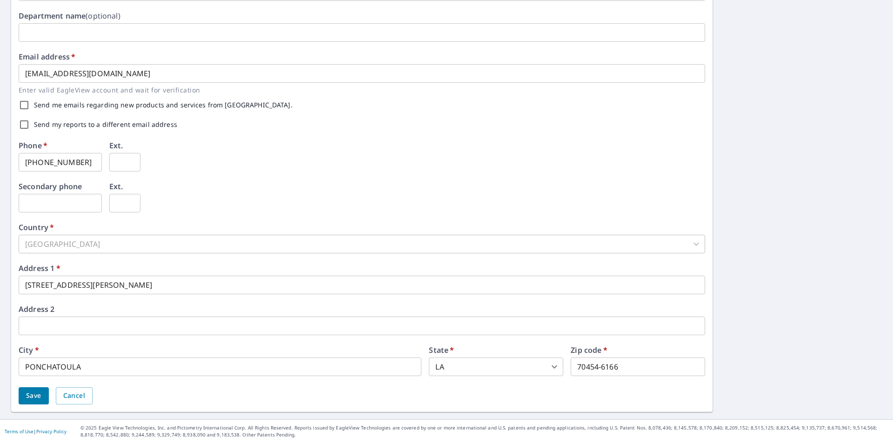
click at [40, 399] on span "Save" at bounding box center [33, 396] width 15 height 12
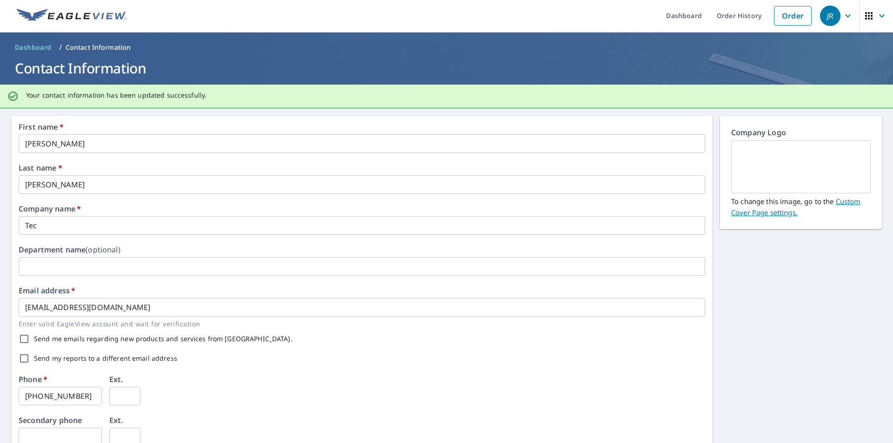
scroll to position [0, 0]
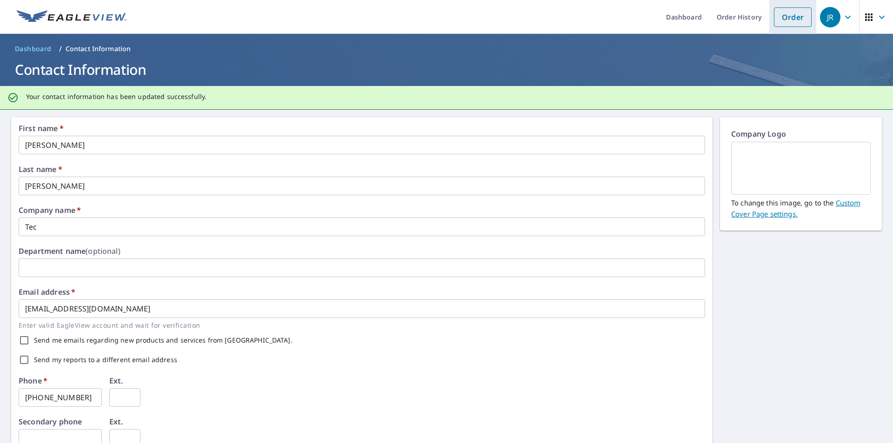
click at [780, 21] on link "Order" at bounding box center [793, 17] width 38 height 20
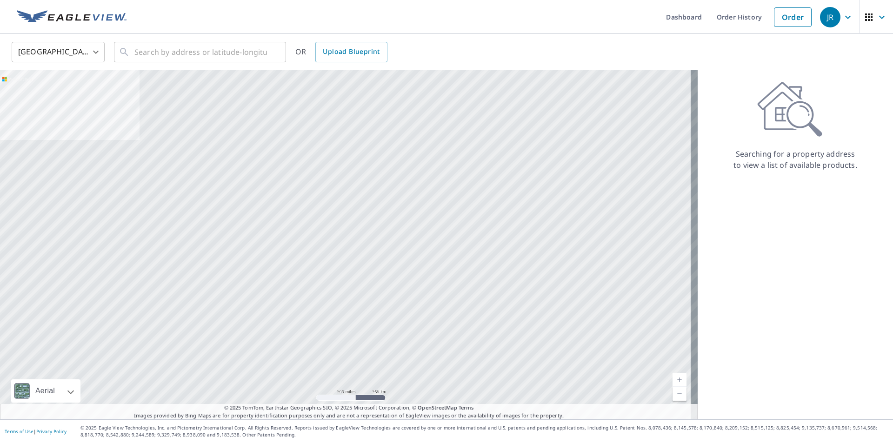
click at [823, 14] on div "JR" at bounding box center [830, 17] width 20 height 20
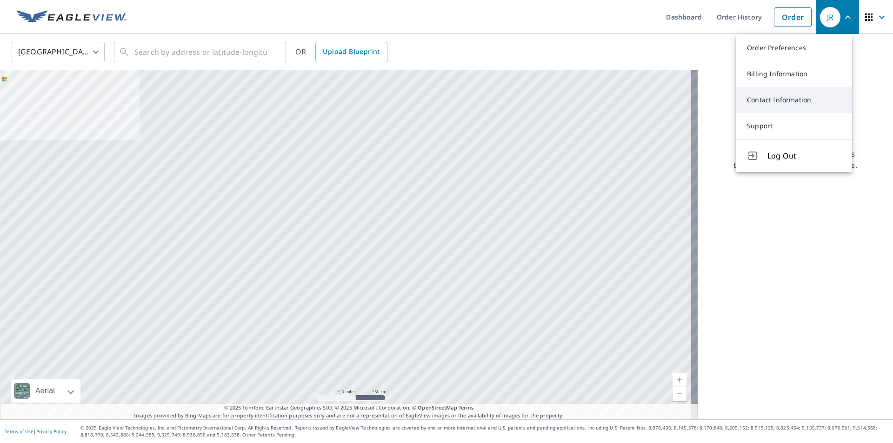
click at [768, 98] on link "Contact Information" at bounding box center [794, 100] width 116 height 26
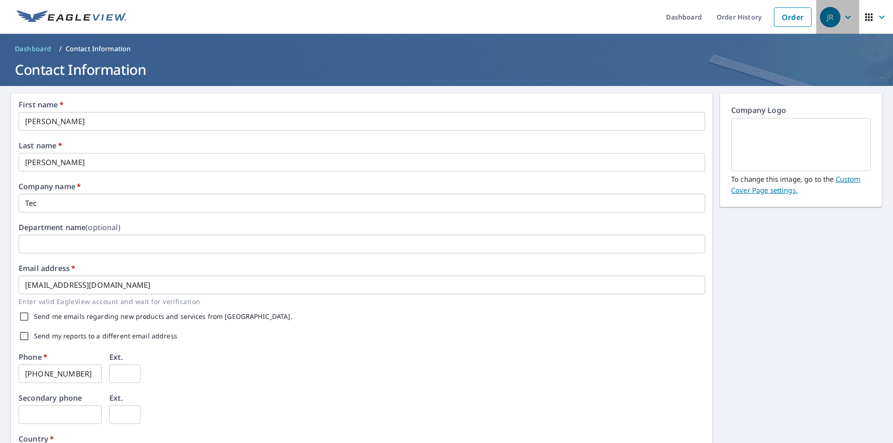
click at [830, 16] on div "JR" at bounding box center [830, 17] width 20 height 20
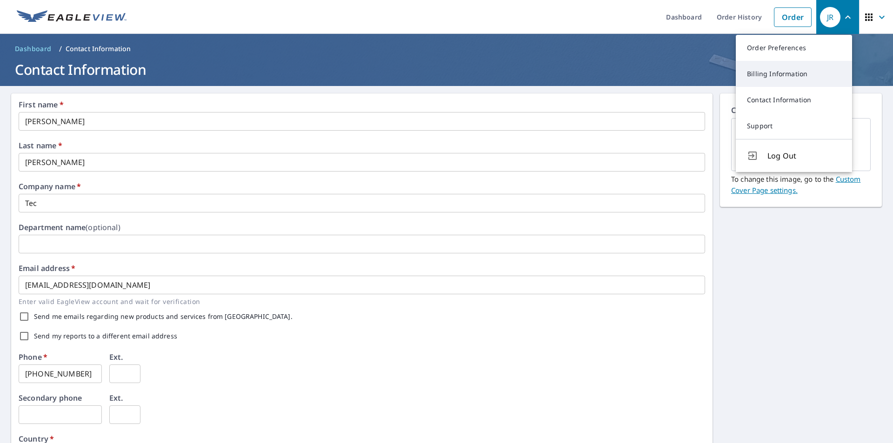
click at [763, 71] on link "Billing Information" at bounding box center [794, 74] width 116 height 26
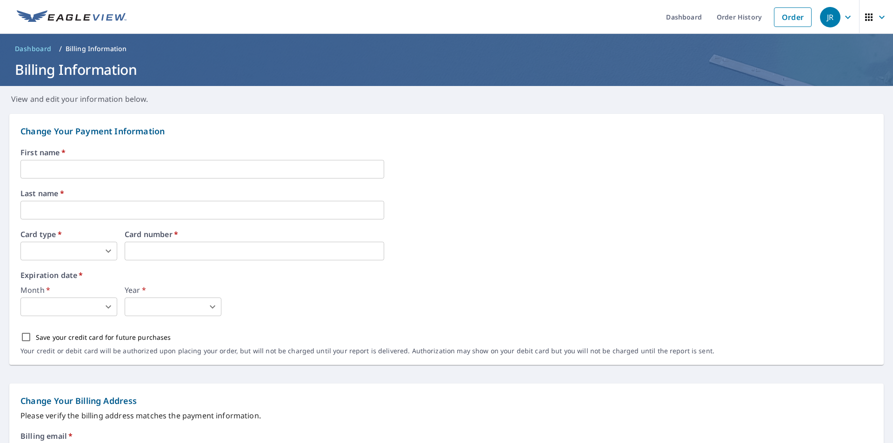
click at [60, 170] on input "text" at bounding box center [202, 169] width 364 height 19
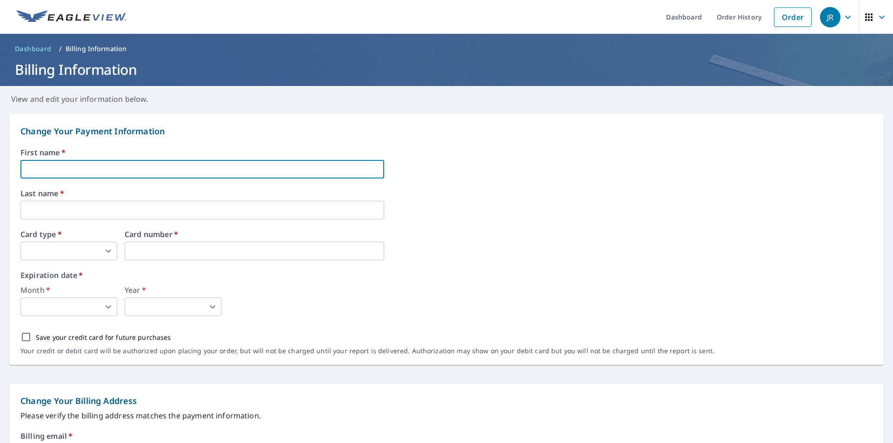
type input "JEREMY"
type input "ROBINSON"
type input "985-974-6369"
type input "27376 EVERETT RD"
type input "PONCHATOULA"
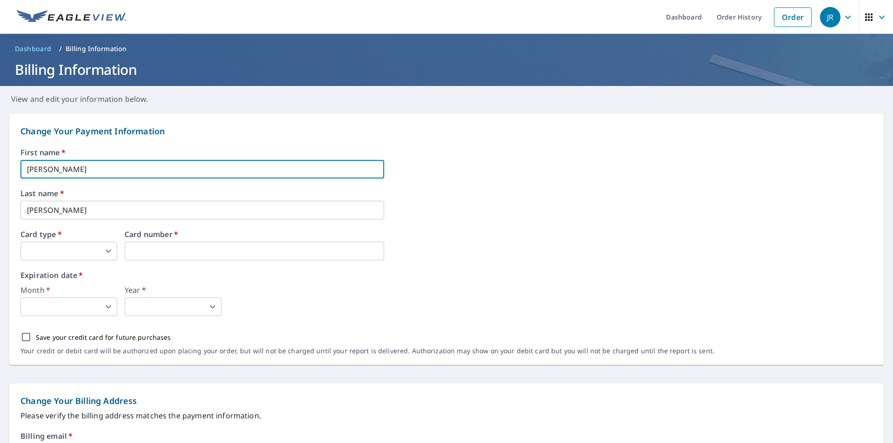
type input "70454-6166"
click at [85, 255] on body "JR JR Dashboard Order History Order JR Dashboard / Billing Information Billing …" at bounding box center [446, 221] width 893 height 443
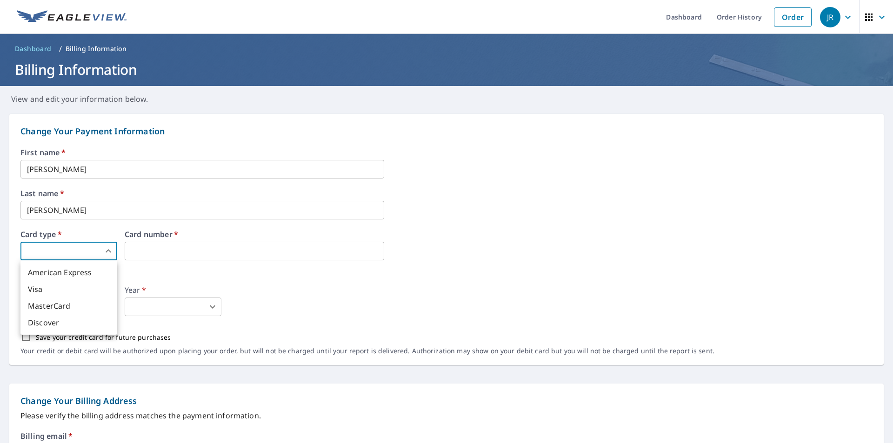
click at [228, 274] on div at bounding box center [446, 221] width 893 height 443
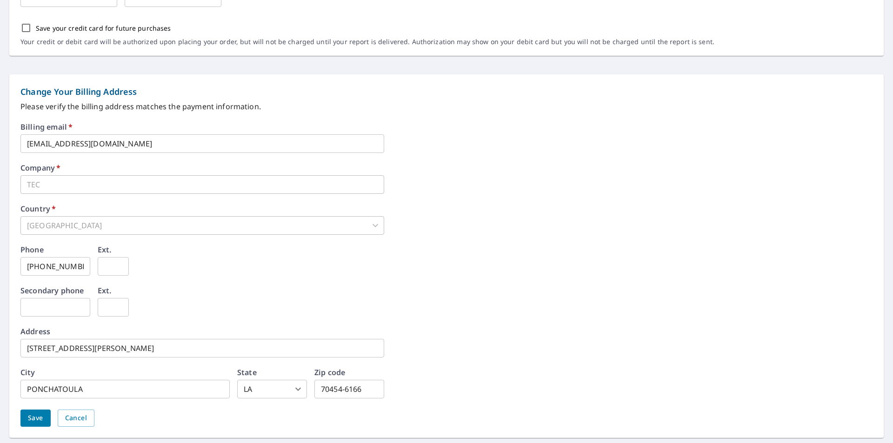
scroll to position [337, 0]
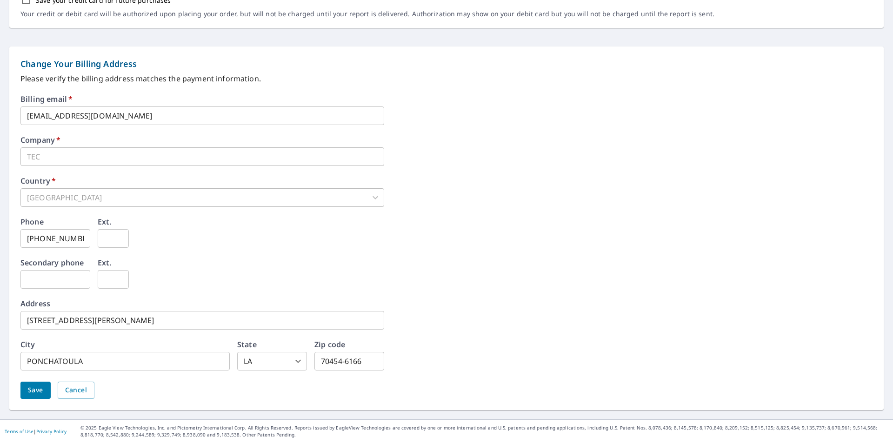
click at [40, 392] on span "Save" at bounding box center [35, 391] width 15 height 12
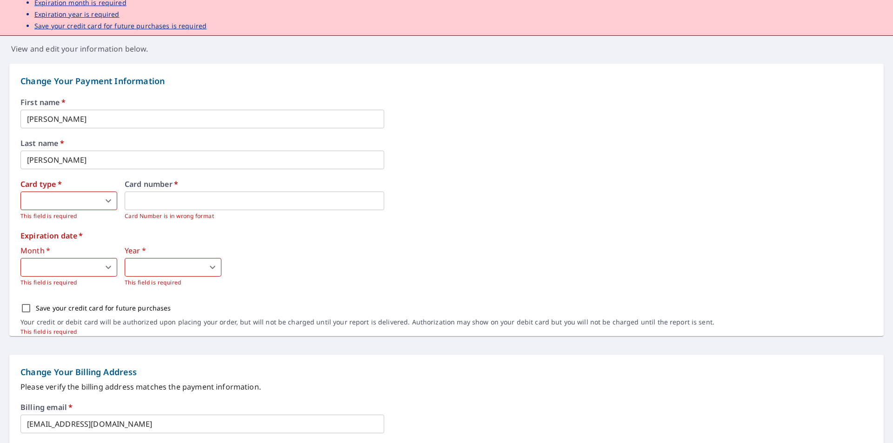
scroll to position [233, 0]
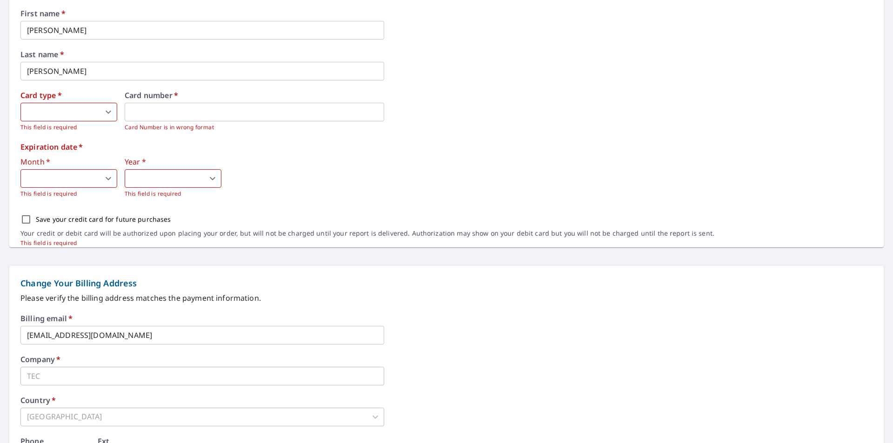
click at [95, 114] on body "JR JR Dashboard Order History Order JR Dashboard / Billing Information Billing …" at bounding box center [446, 221] width 893 height 443
click at [49, 152] on li "Visa" at bounding box center [68, 150] width 97 height 17
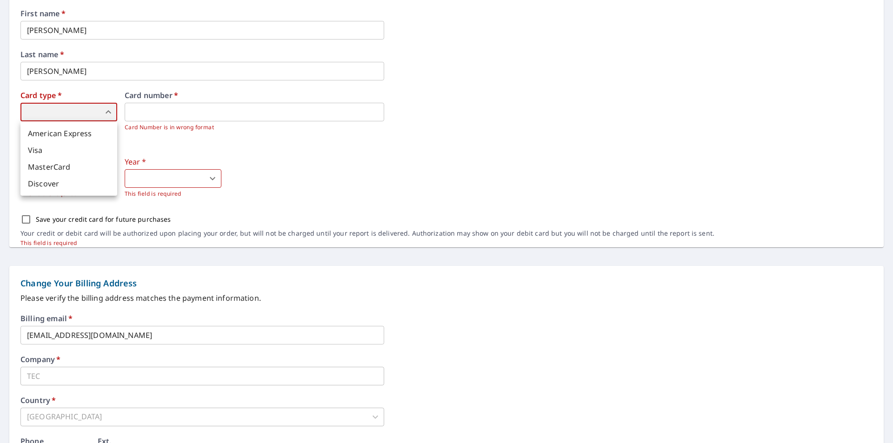
type input "2"
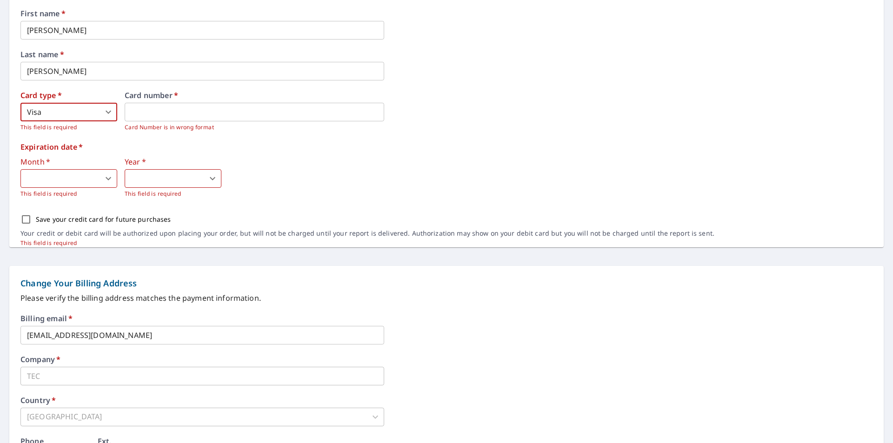
click at [56, 181] on body "JR JR Dashboard Order History Order JR Dashboard / Billing Information Billing …" at bounding box center [446, 221] width 893 height 443
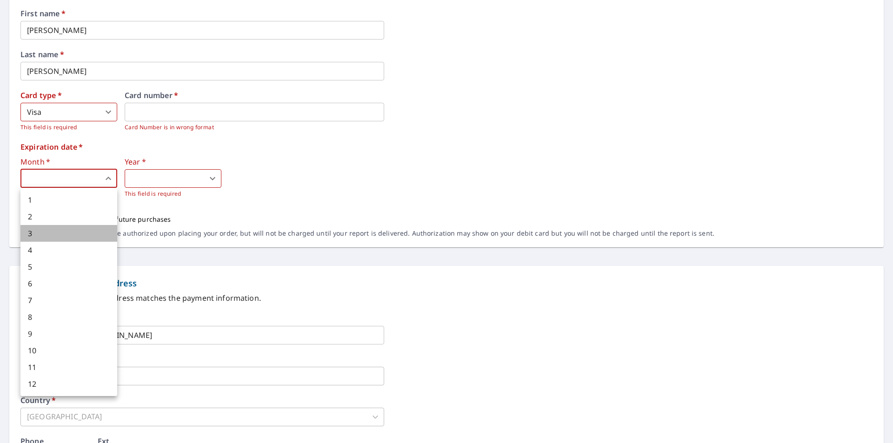
drag, startPoint x: 37, startPoint y: 233, endPoint x: 78, endPoint y: 231, distance: 41.0
click at [38, 233] on li "3" at bounding box center [68, 233] width 97 height 17
type input "3"
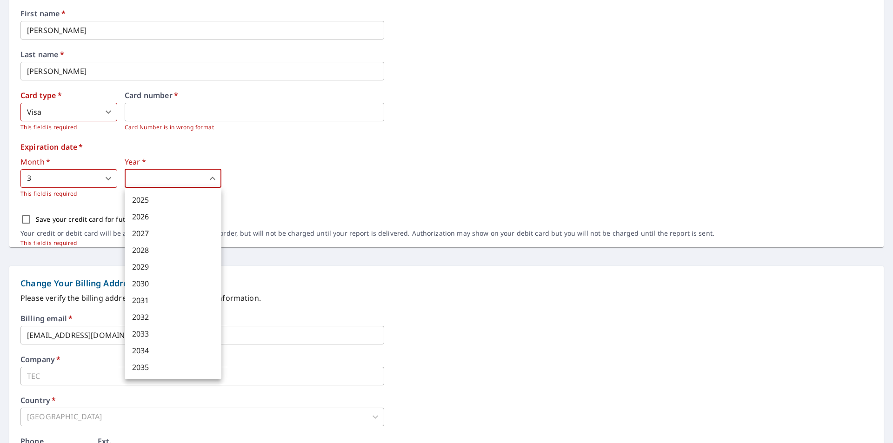
click at [179, 181] on body "JR JR Dashboard Order History Order JR Dashboard / Billing Information Billing …" at bounding box center [446, 221] width 893 height 443
click at [141, 280] on li "2030" at bounding box center [173, 283] width 97 height 17
type input "2030"
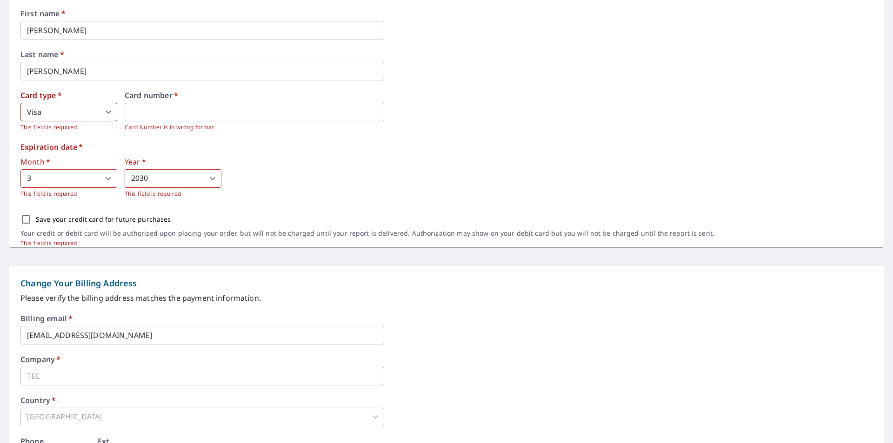
click at [393, 181] on div "Month   * 3 3 ​ This field is required Year   * 2030 2030 ​ This field is requi…" at bounding box center [446, 178] width 852 height 40
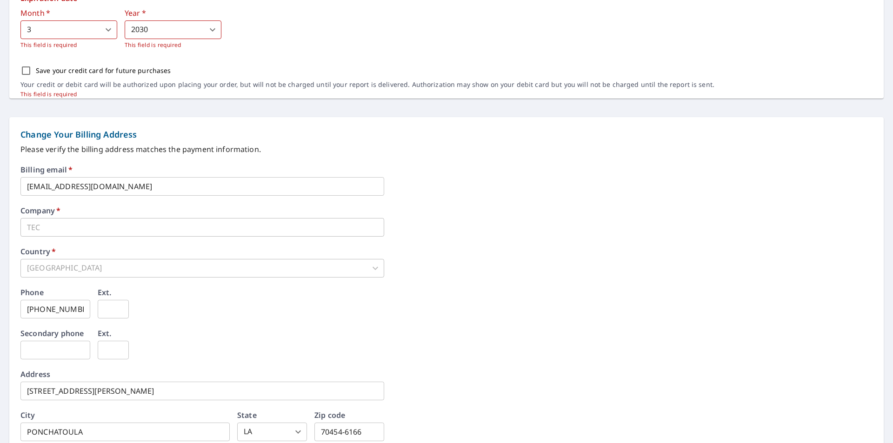
scroll to position [452, 0]
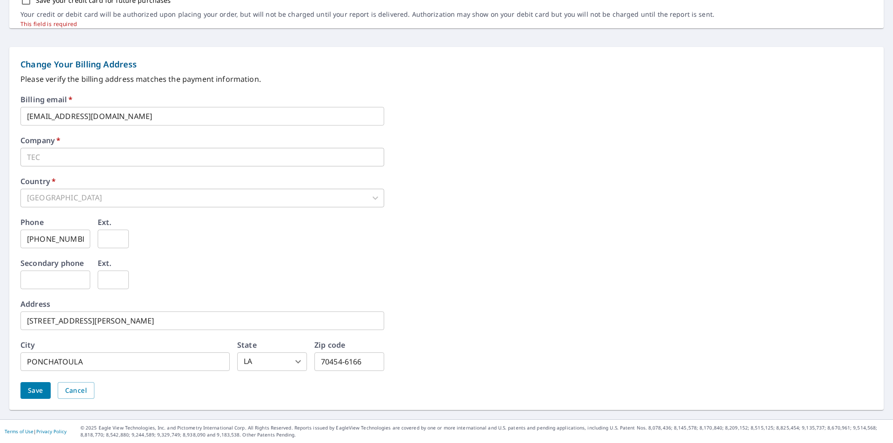
click at [27, 389] on button "Save" at bounding box center [35, 390] width 30 height 17
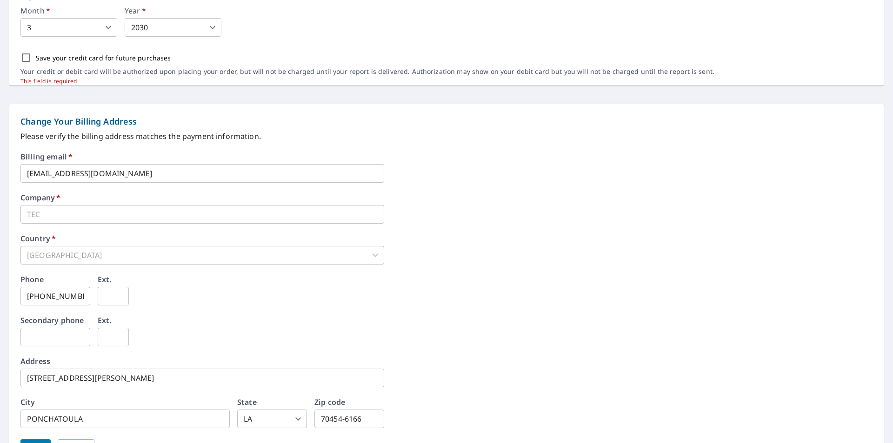
scroll to position [384, 0]
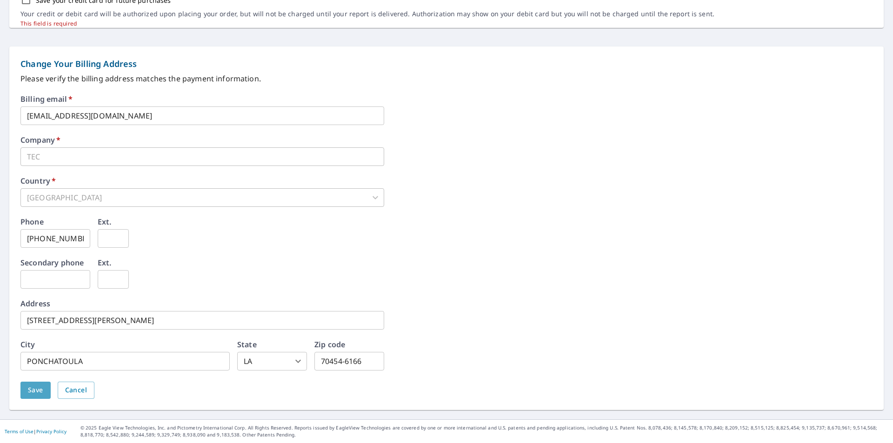
click at [27, 390] on button "Save" at bounding box center [35, 390] width 30 height 17
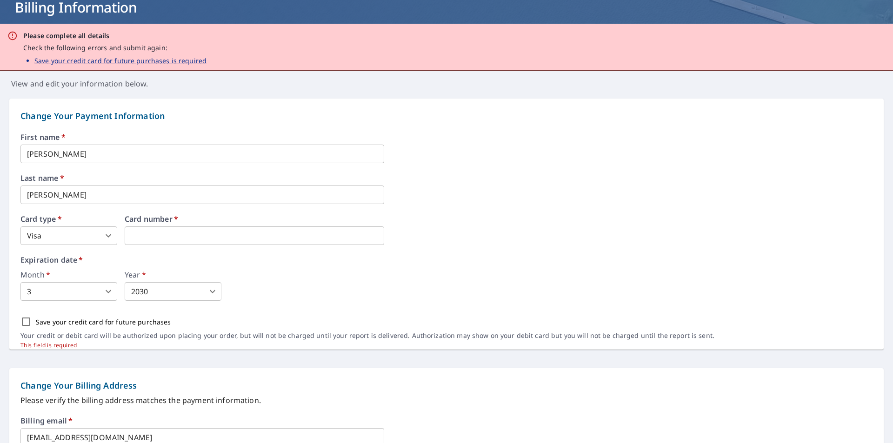
scroll to position [140, 0]
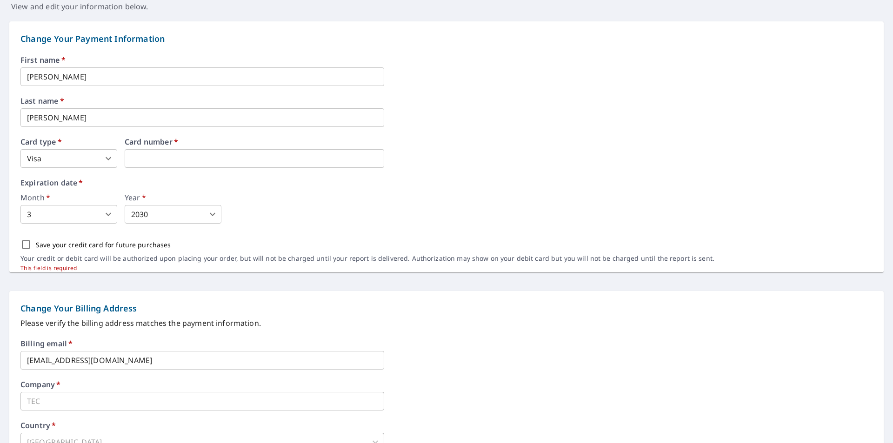
click at [27, 246] on input "Save your credit card for future purchases" at bounding box center [26, 245] width 20 height 20
checkbox input "true"
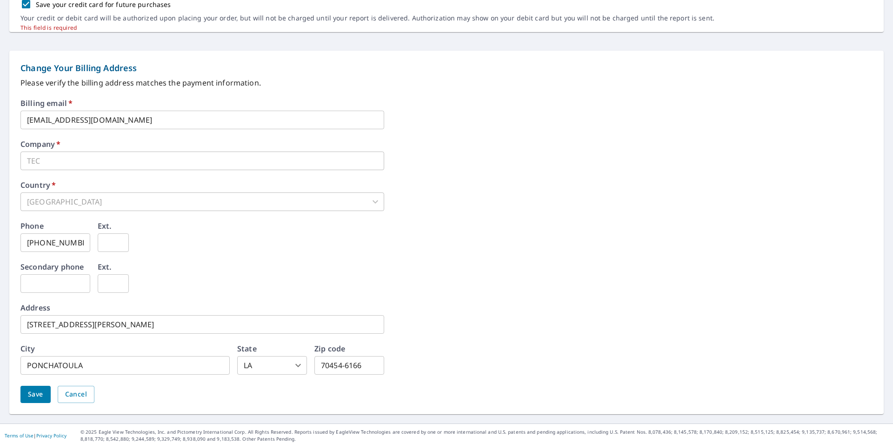
scroll to position [384, 0]
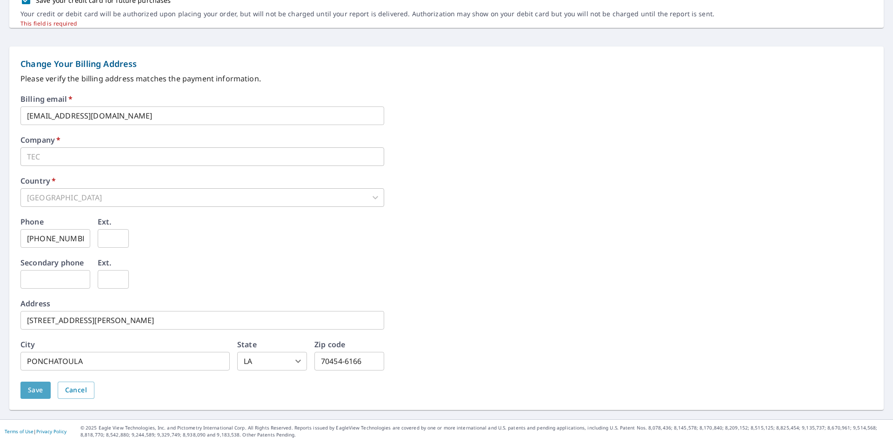
click at [35, 389] on span "Save" at bounding box center [35, 391] width 15 height 12
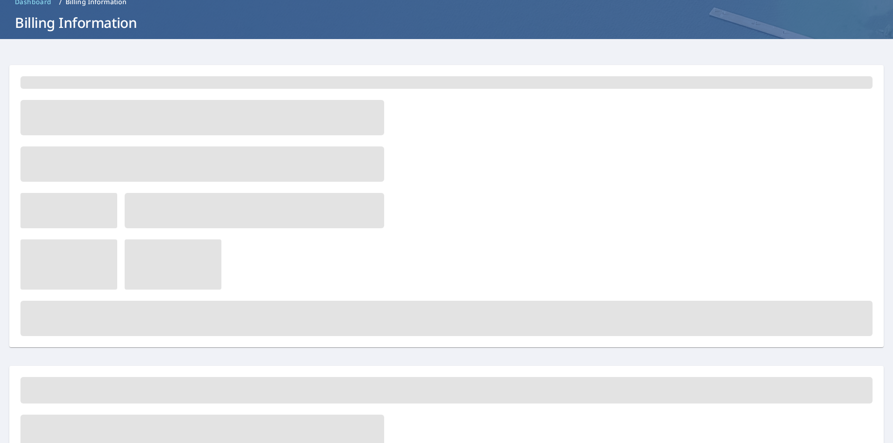
scroll to position [0, 0]
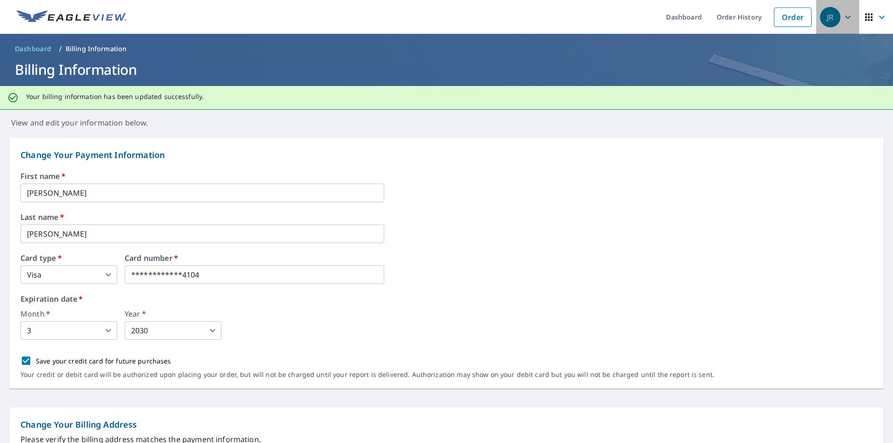
click at [826, 20] on div "JR" at bounding box center [830, 17] width 20 height 20
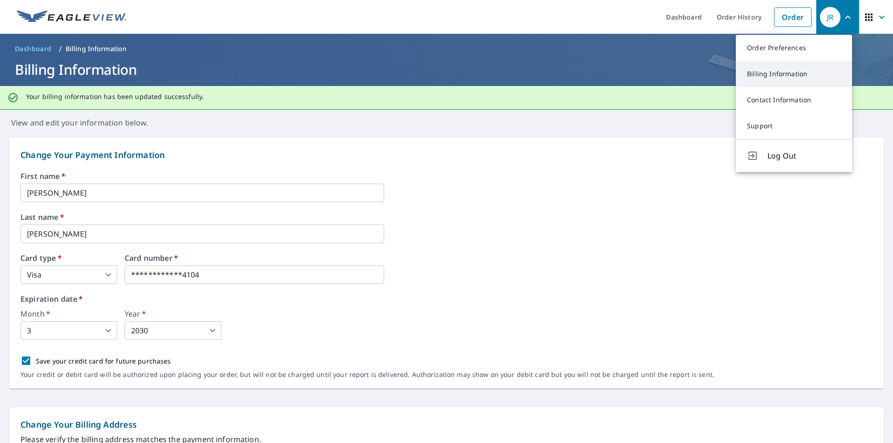
click at [776, 71] on link "Billing Information" at bounding box center [794, 74] width 116 height 26
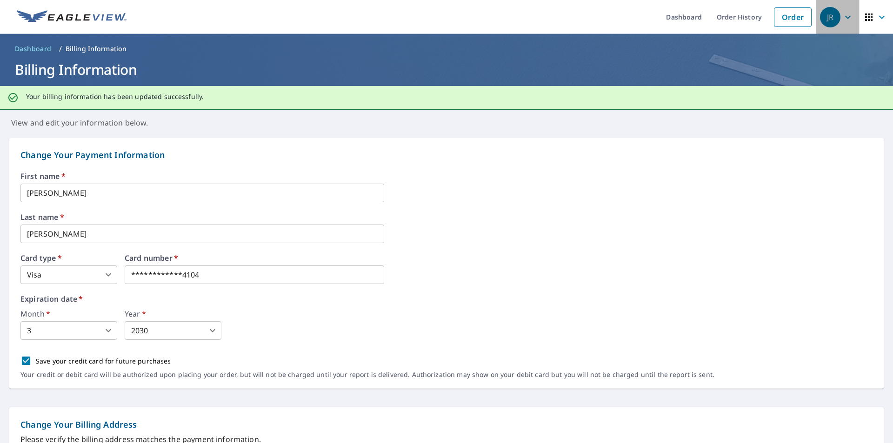
click at [824, 19] on div "JR" at bounding box center [830, 17] width 20 height 20
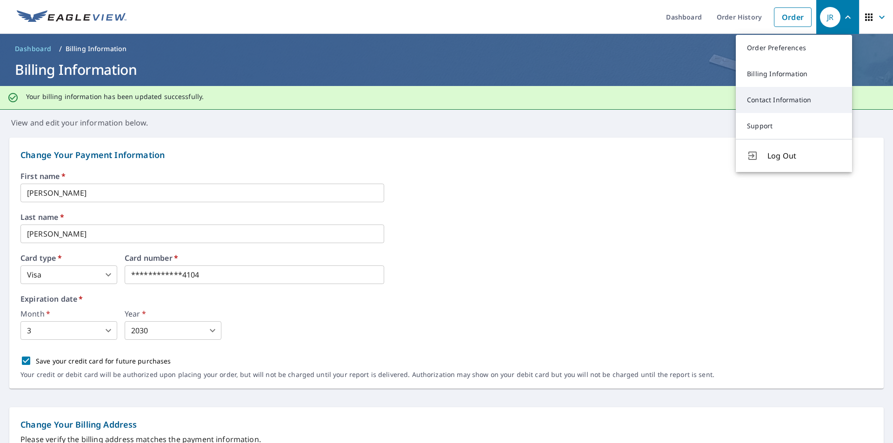
click at [772, 100] on link "Contact Information" at bounding box center [794, 100] width 116 height 26
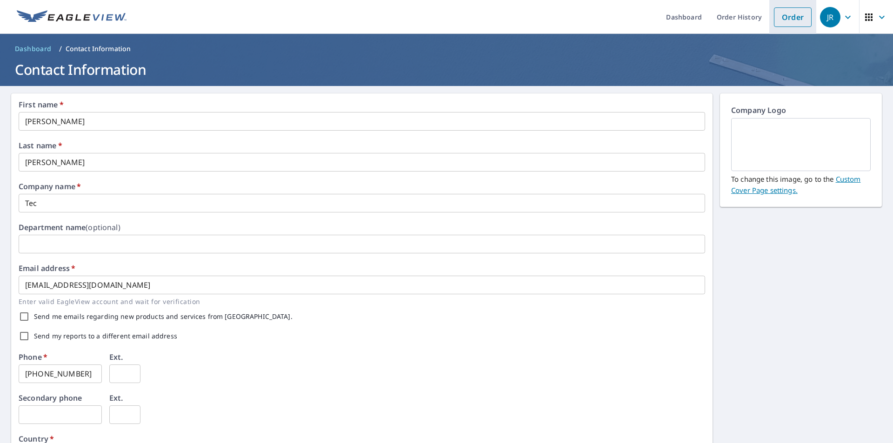
click at [788, 15] on link "Order" at bounding box center [793, 17] width 38 height 20
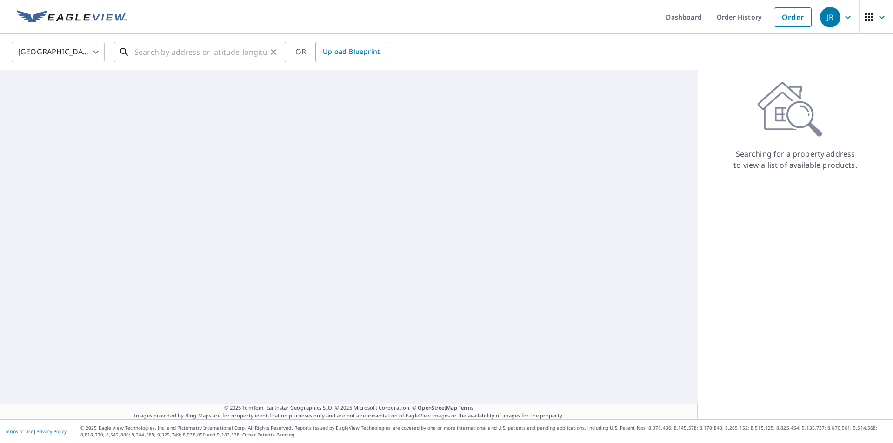
click at [135, 52] on input "text" at bounding box center [200, 52] width 133 height 26
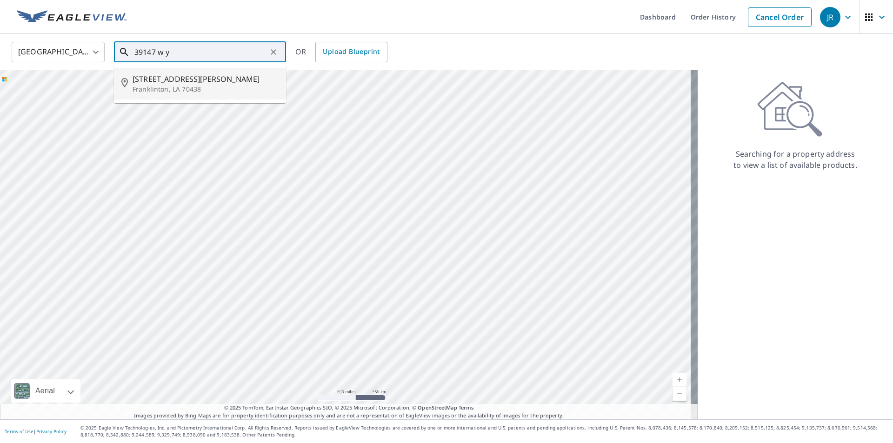
click at [185, 84] on span "39147 W Yates Rd" at bounding box center [206, 79] width 146 height 11
type input "39147 W Yates Rd Franklinton, LA 70438"
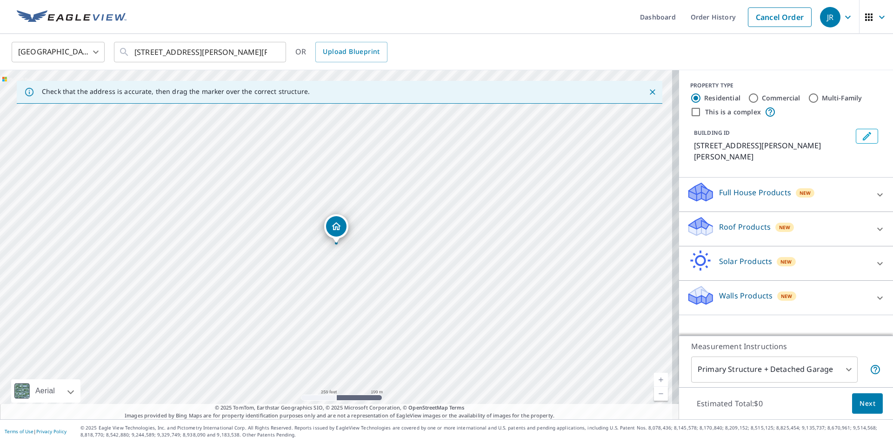
click at [687, 216] on icon at bounding box center [701, 227] width 28 height 22
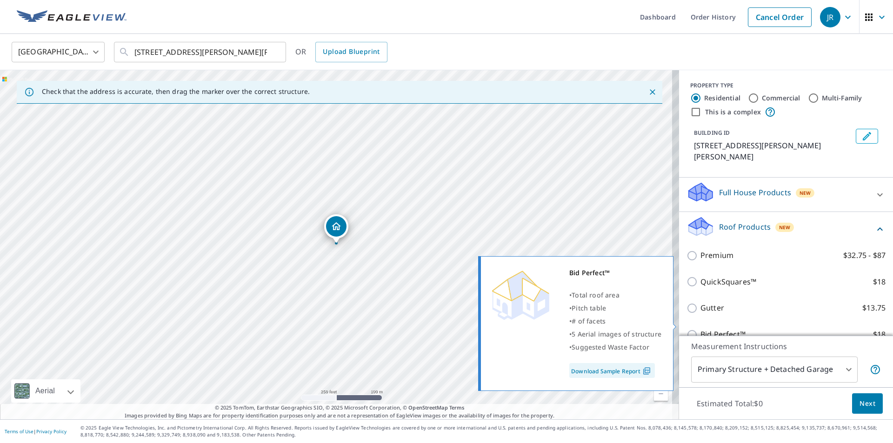
click at [687, 329] on input "Bid Perfect™ $18" at bounding box center [694, 334] width 14 height 11
checkbox input "true"
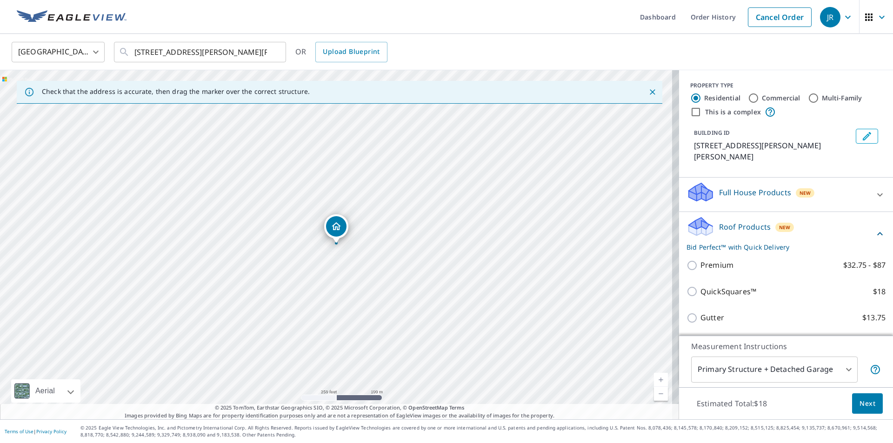
click at [860, 404] on span "Next" at bounding box center [868, 404] width 16 height 12
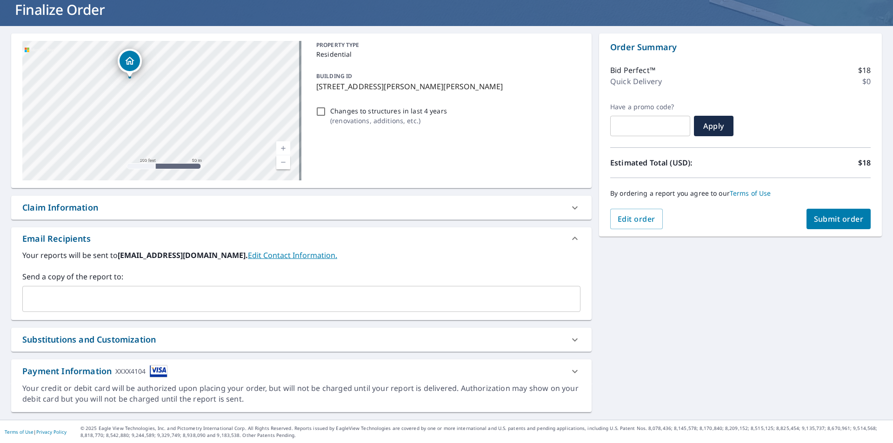
scroll to position [60, 0]
click at [814, 221] on span "Submit order" at bounding box center [839, 219] width 50 height 10
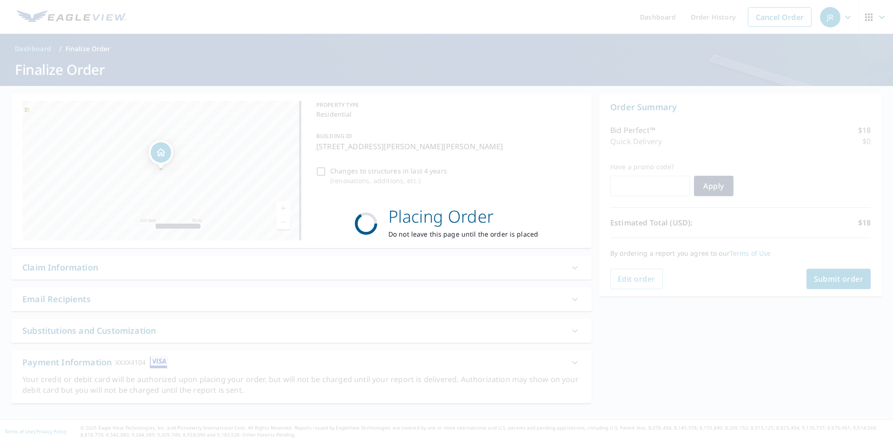
scroll to position [0, 0]
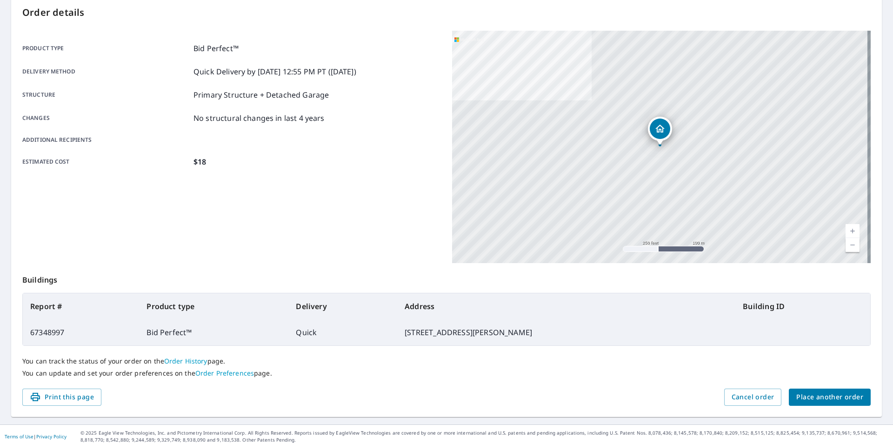
scroll to position [104, 0]
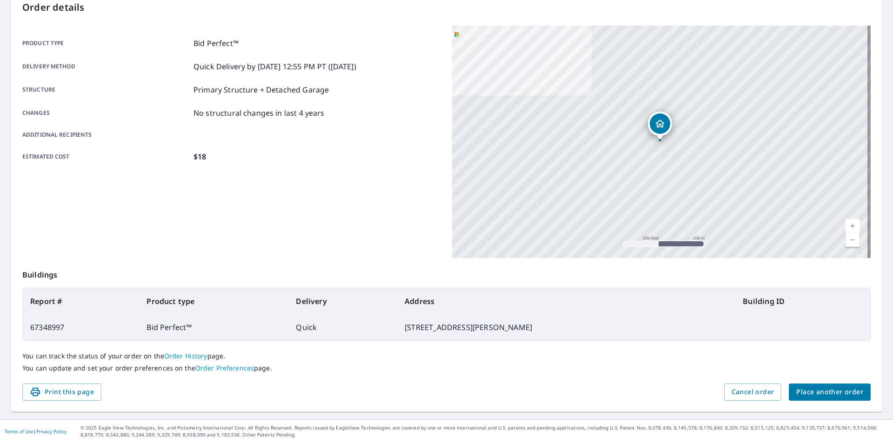
click at [846, 222] on link "Current Level 17, Zoom In" at bounding box center [853, 226] width 14 height 14
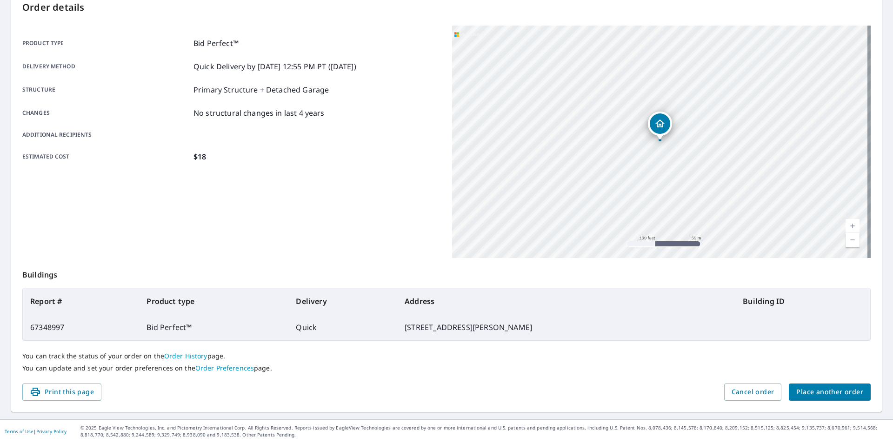
click at [846, 222] on link "Current Level 18, Zoom In" at bounding box center [853, 226] width 14 height 14
click at [846, 222] on link "Current Level 19, Zoom In" at bounding box center [853, 226] width 14 height 14
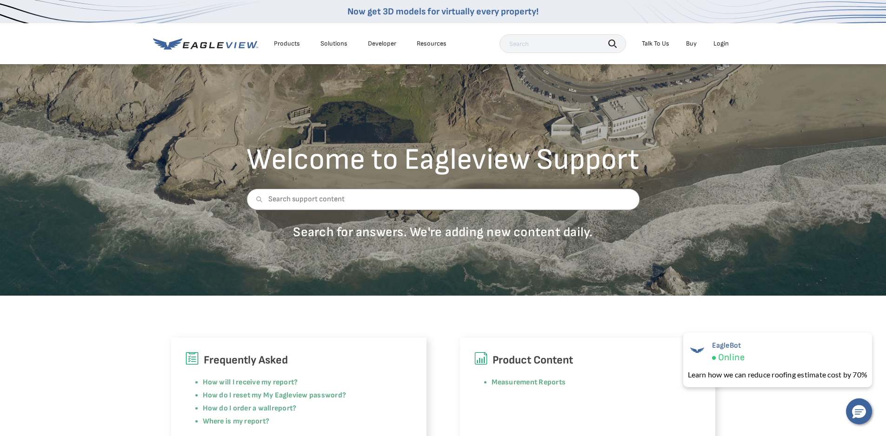
click at [289, 45] on div "Products" at bounding box center [287, 44] width 26 height 8
